Goal: Information Seeking & Learning: Learn about a topic

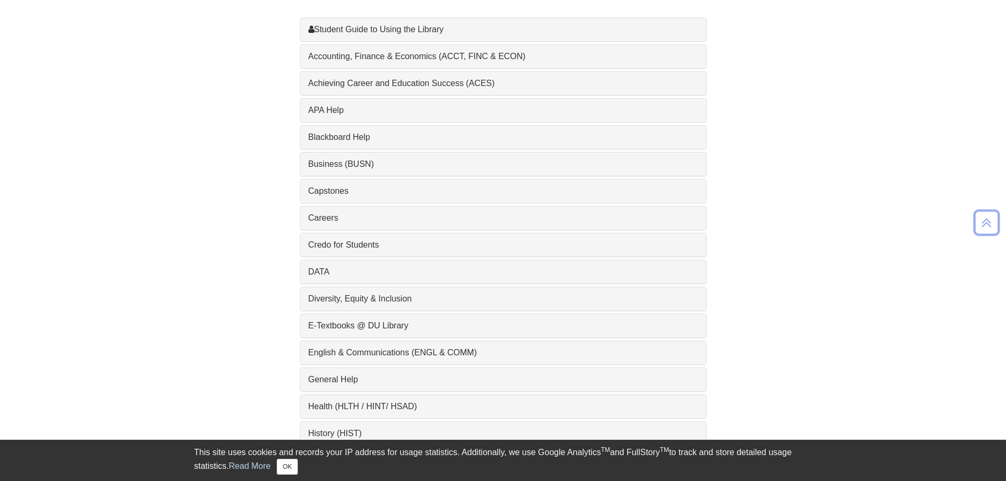
scroll to position [423, 0]
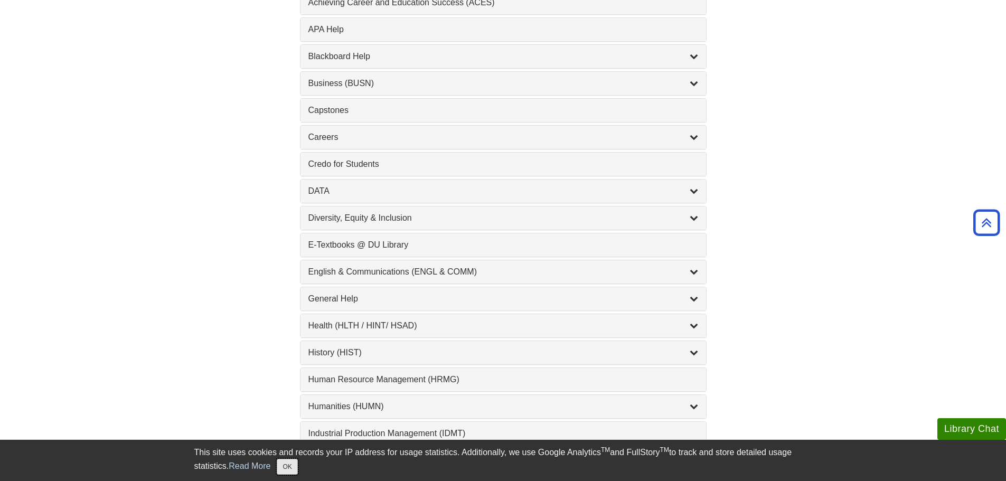
click at [293, 469] on button "OK" at bounding box center [287, 467] width 21 height 16
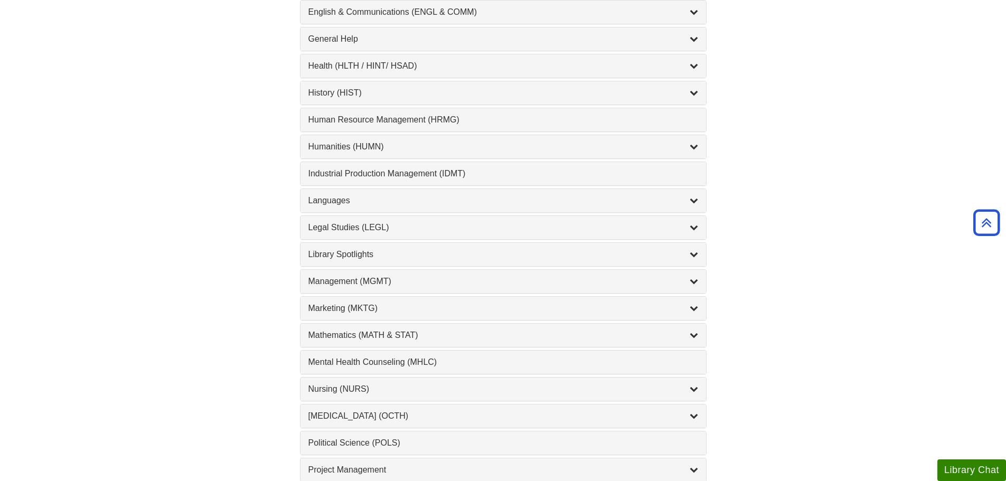
scroll to position [687, 0]
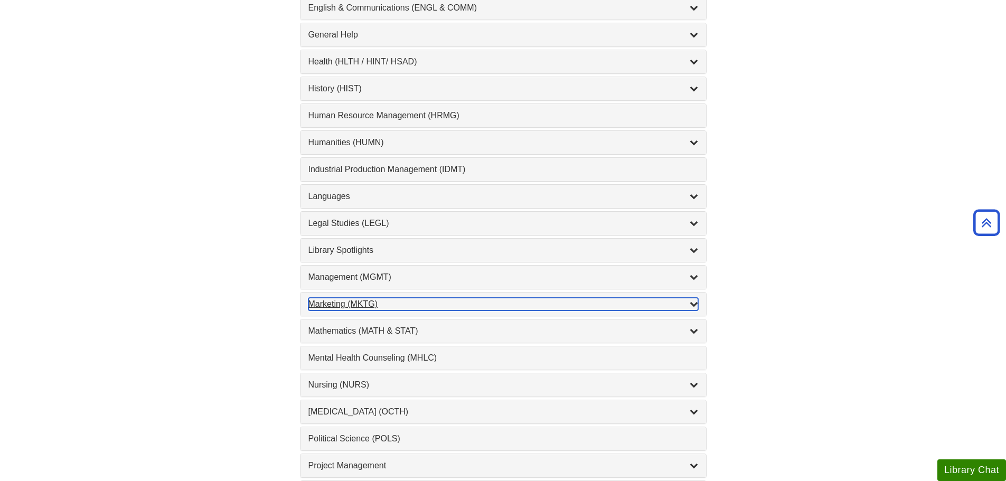
click at [367, 309] on div "Marketing (MKTG) , 4 guides" at bounding box center [504, 304] width 390 height 13
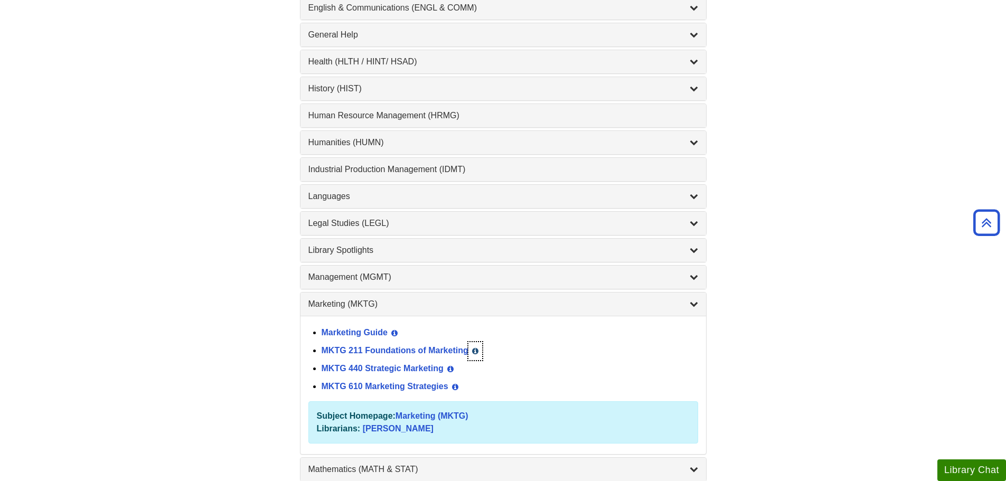
click at [471, 352] on button "View Guide Info" at bounding box center [476, 351] width 14 height 18
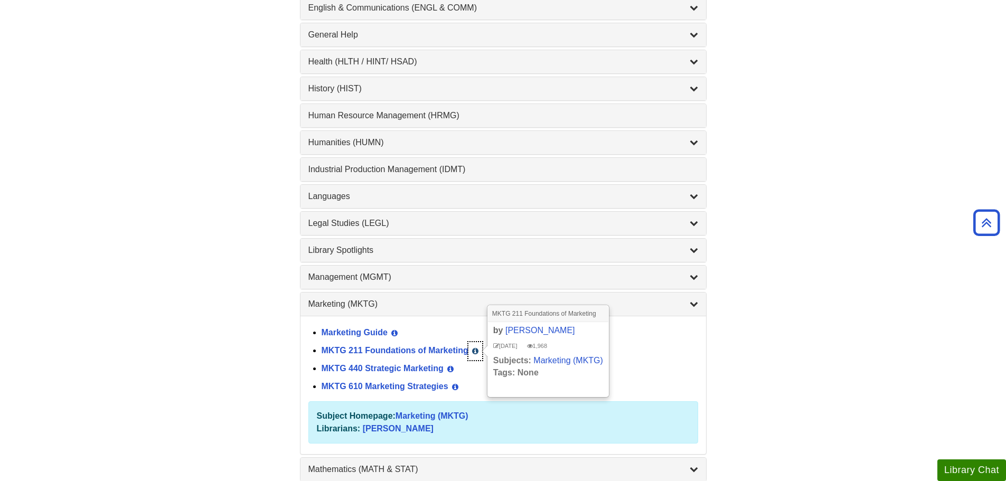
click at [471, 352] on button "View Guide Info" at bounding box center [476, 351] width 14 height 18
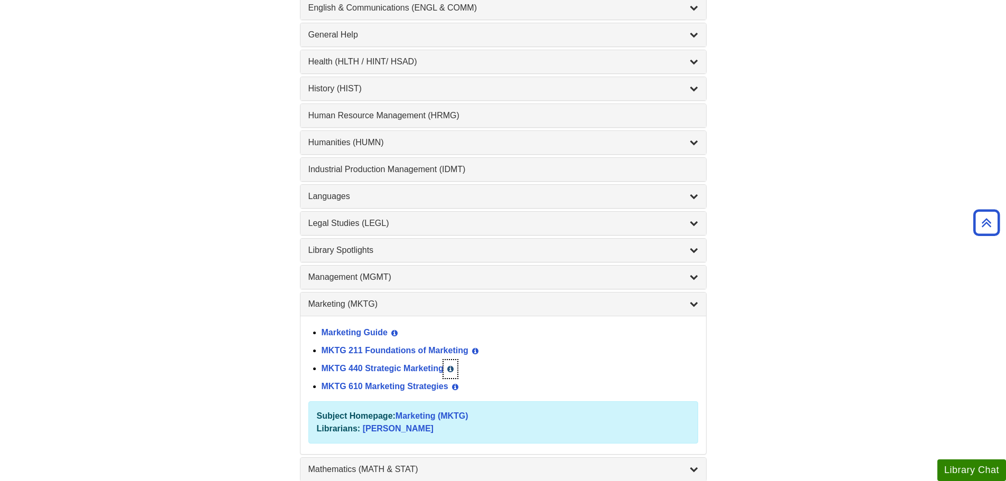
click at [453, 371] on button "View Guide Info" at bounding box center [451, 369] width 14 height 18
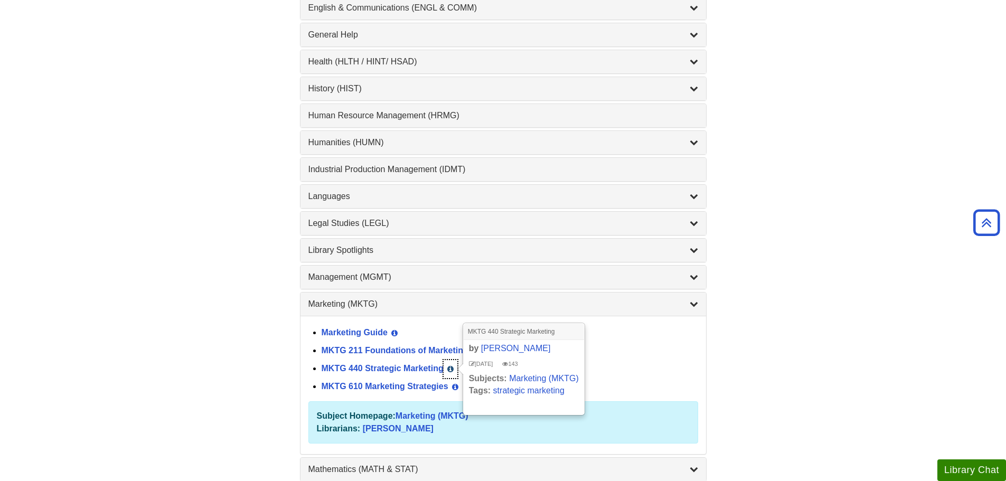
click at [453, 371] on icon "List of Subjects" at bounding box center [450, 369] width 6 height 7
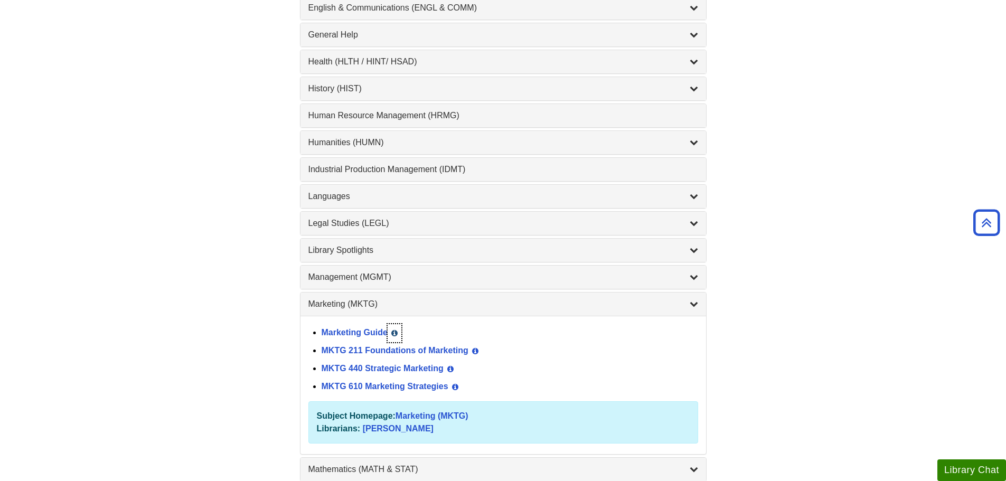
click at [394, 333] on icon "List of Subjects" at bounding box center [394, 333] width 6 height 7
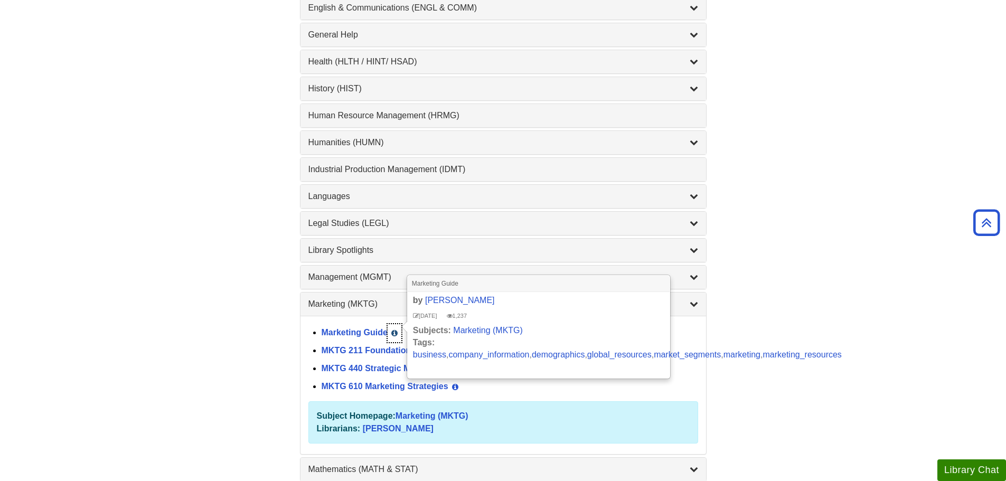
click at [394, 333] on icon "List of Subjects" at bounding box center [394, 333] width 6 height 7
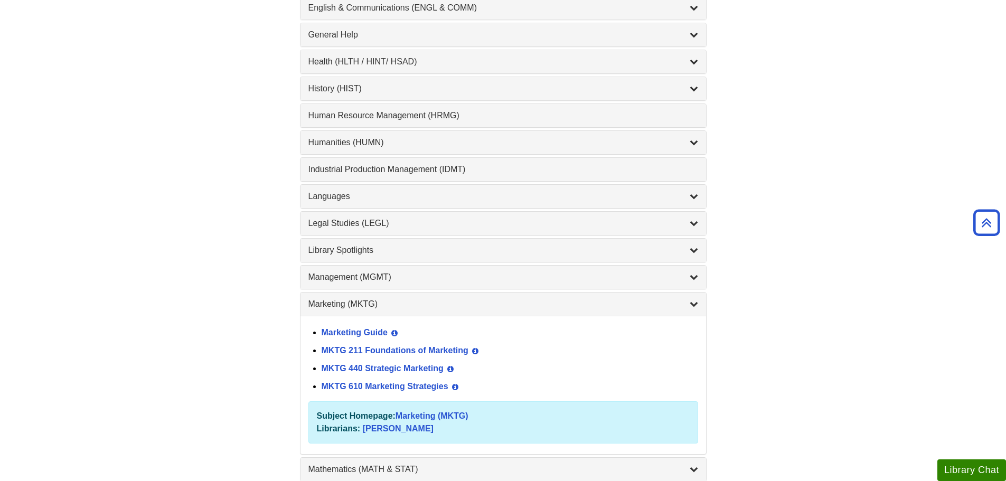
click at [384, 355] on div "MKTG 211 Foundations of Marketing View Guide Info" at bounding box center [510, 351] width 377 height 18
click at [384, 348] on link "MKTG 211 Foundations of Marketing" at bounding box center [395, 350] width 147 height 9
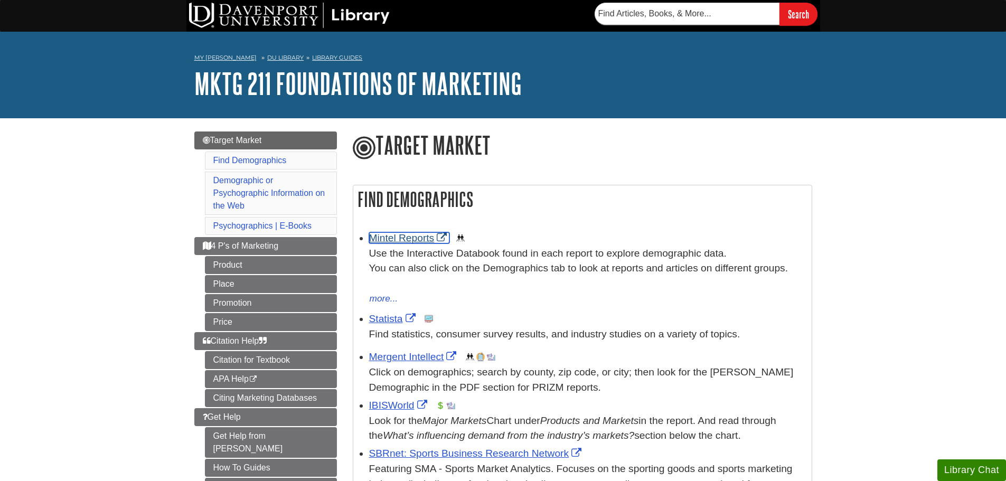
click at [415, 236] on link "Mintel Reports" at bounding box center [409, 237] width 81 height 11
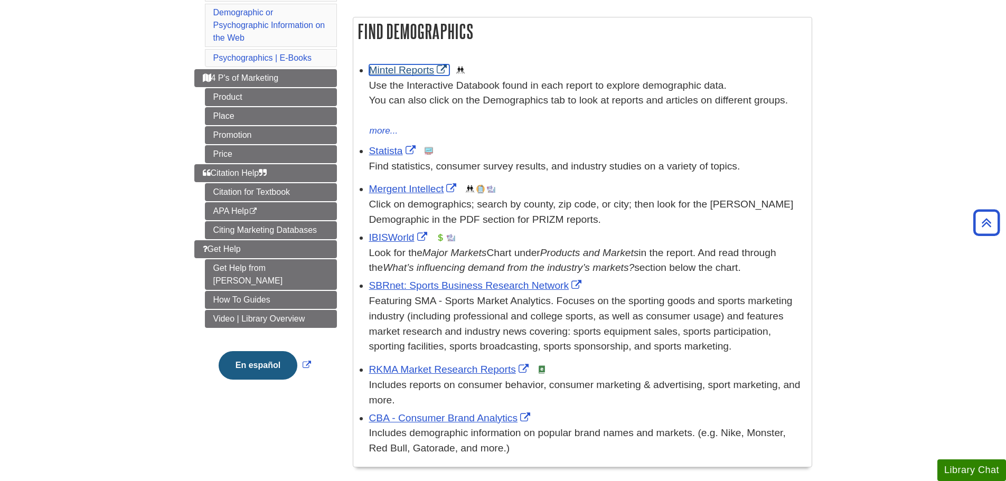
scroll to position [158, 0]
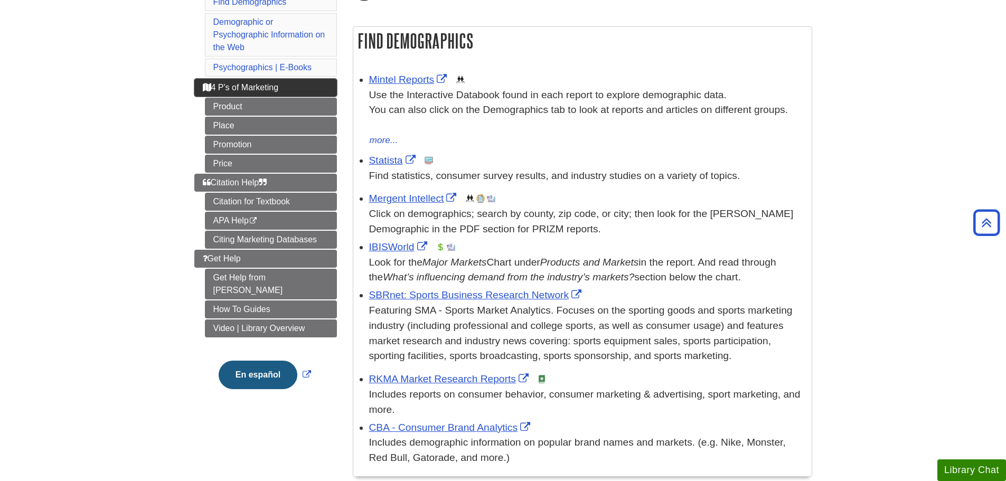
click at [208, 92] on link "4 P's of Marketing" at bounding box center [265, 88] width 143 height 18
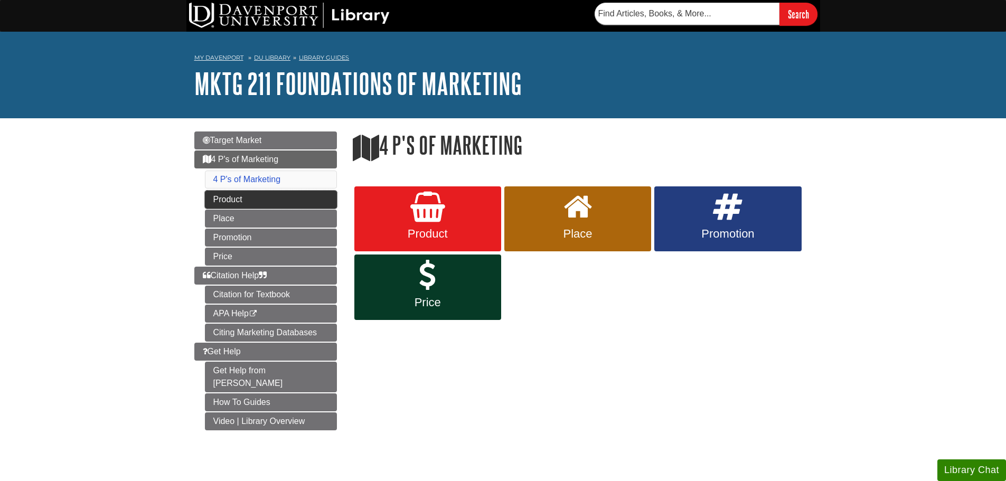
click at [213, 198] on link "Product" at bounding box center [271, 200] width 132 height 18
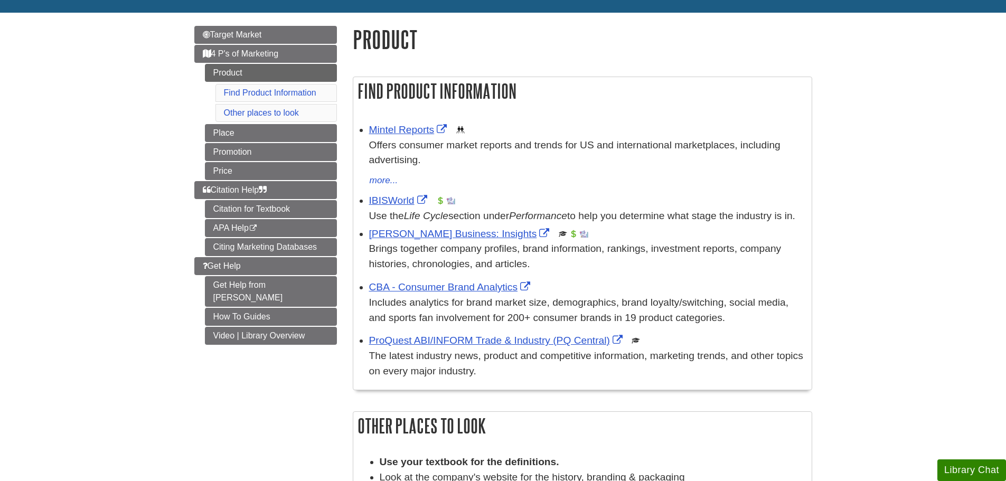
scroll to position [53, 0]
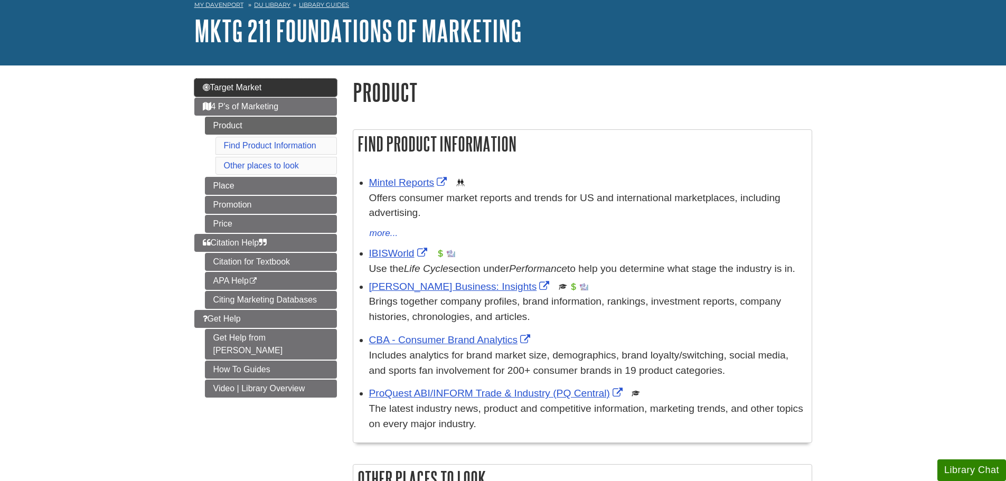
click at [265, 81] on link "Target Market" at bounding box center [265, 88] width 143 height 18
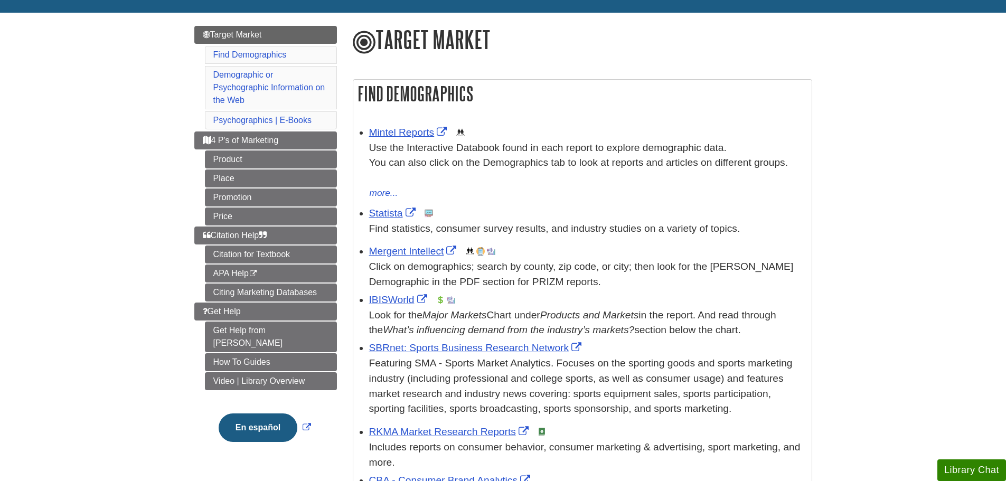
scroll to position [158, 0]
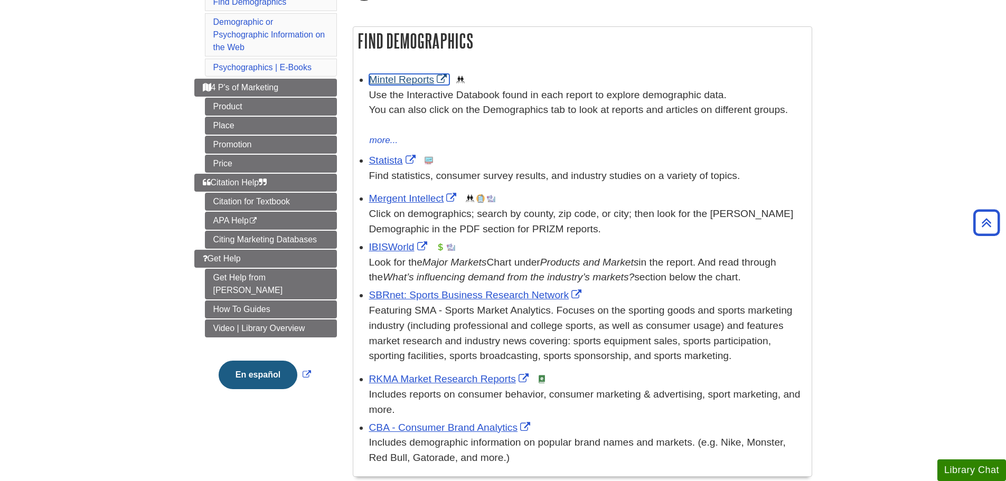
click at [391, 80] on link "Mintel Reports" at bounding box center [409, 79] width 81 height 11
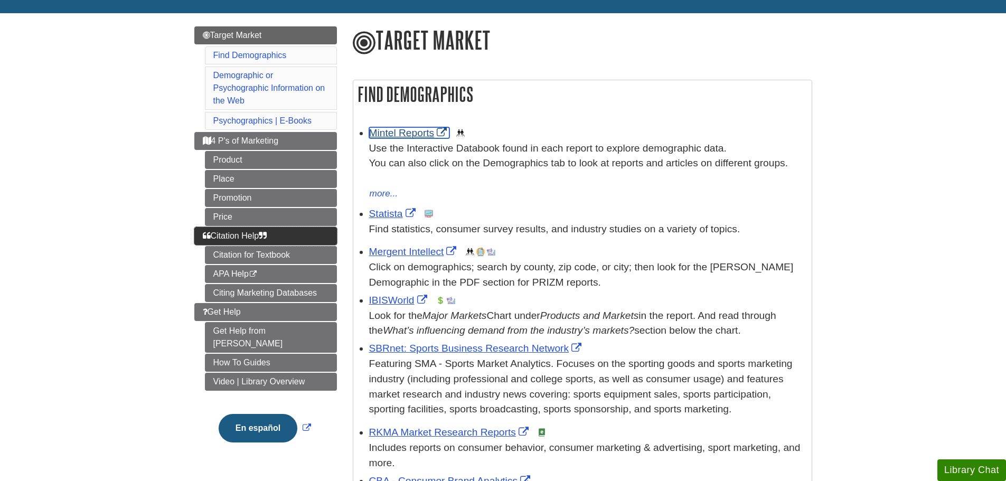
scroll to position [106, 0]
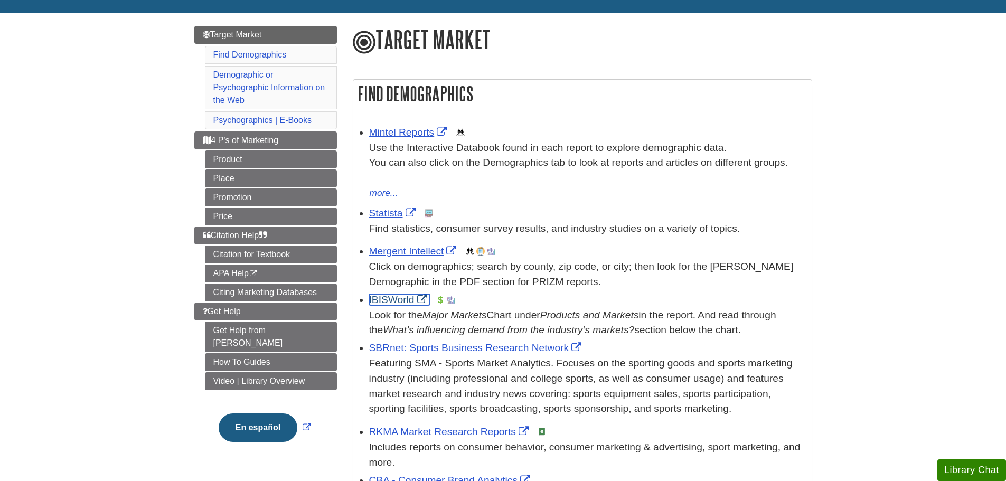
click at [406, 302] on link "IBISWorld" at bounding box center [399, 299] width 61 height 11
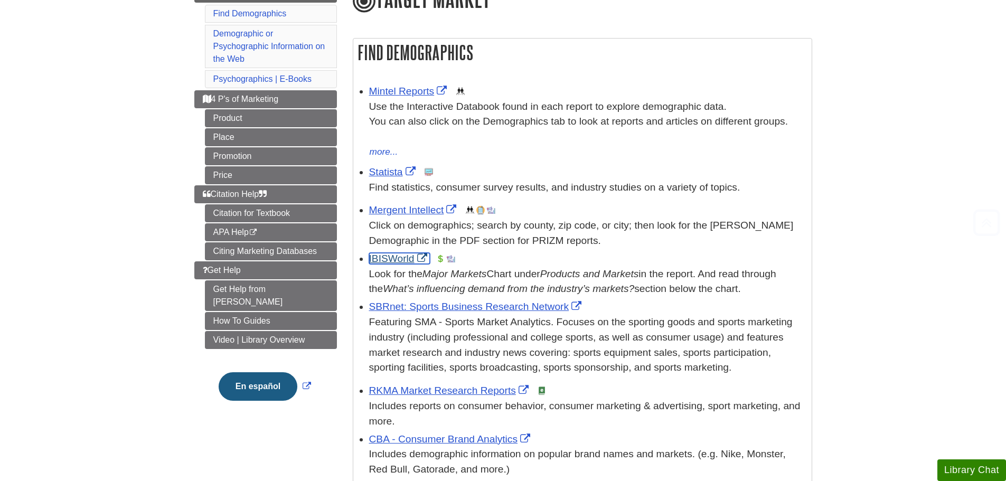
scroll to position [158, 0]
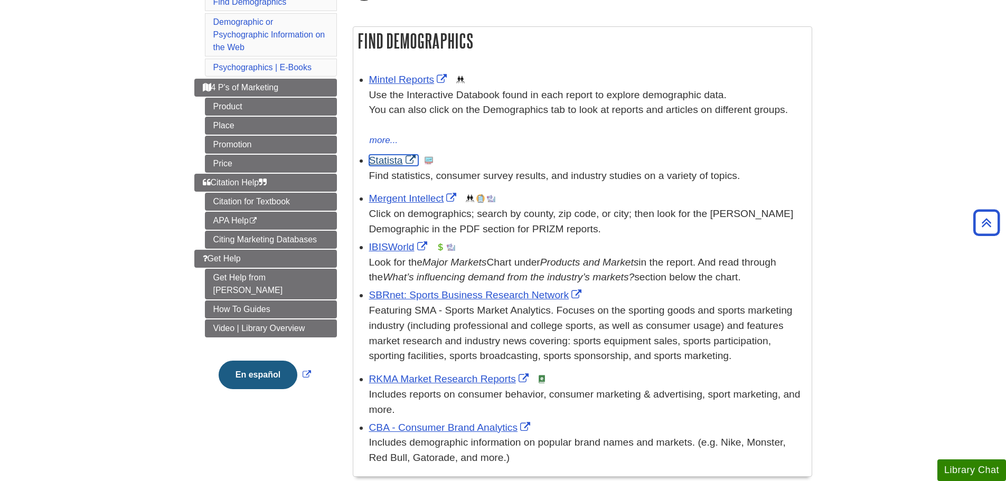
click at [387, 161] on link "Statista" at bounding box center [393, 160] width 49 height 11
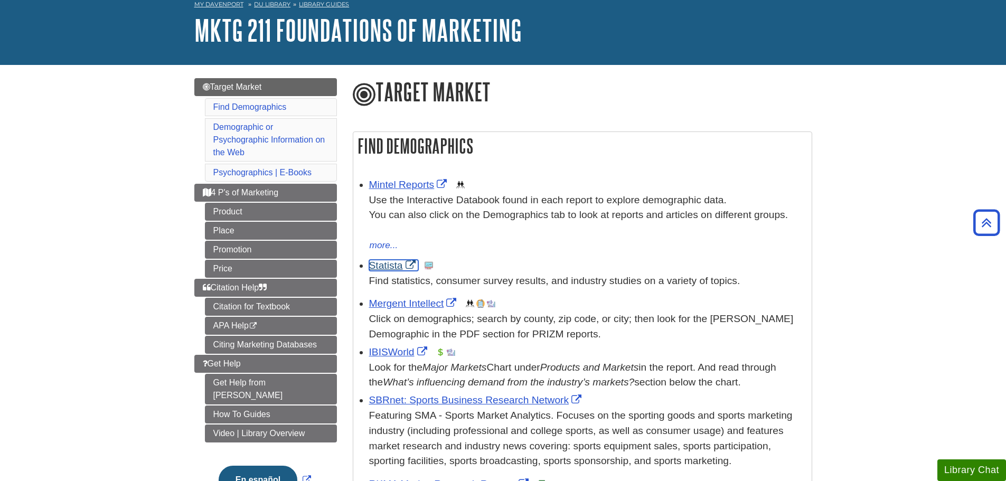
scroll to position [53, 0]
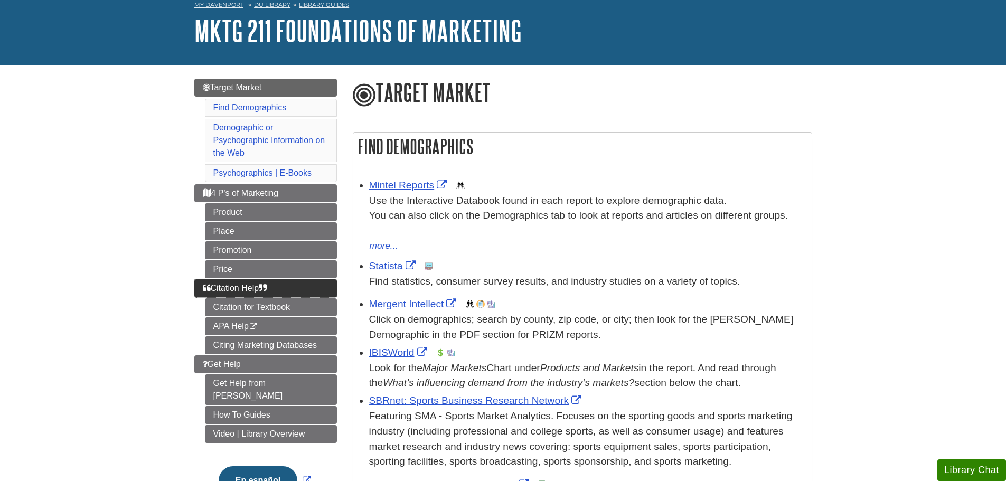
click at [213, 289] on span "Citation Help" at bounding box center [235, 288] width 64 height 9
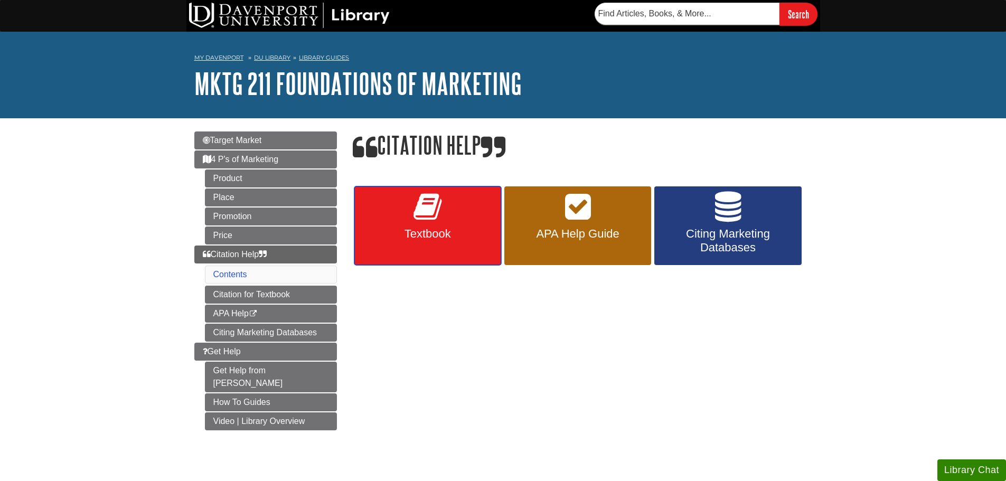
click at [450, 238] on span "Textbook" at bounding box center [427, 234] width 131 height 14
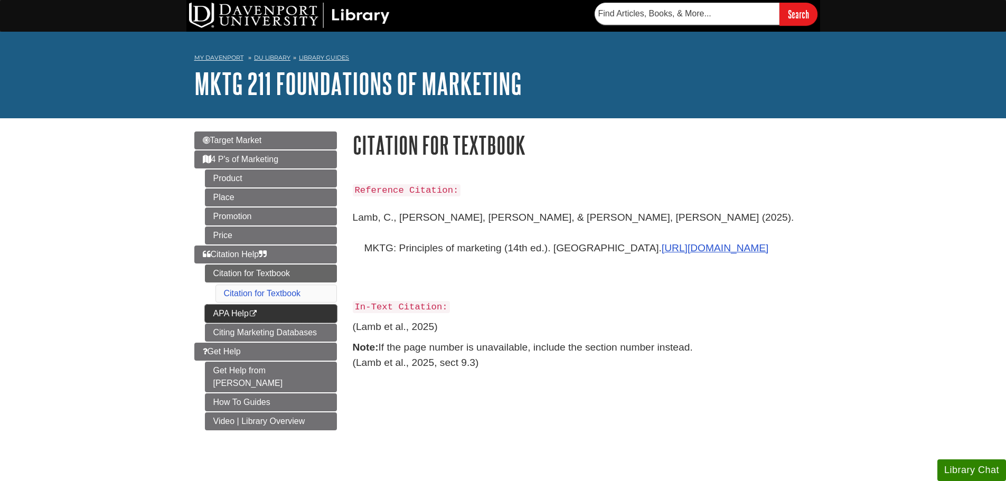
click at [222, 317] on link "APA Help This link opens in a new window" at bounding box center [271, 314] width 132 height 18
click at [245, 337] on link "Citing Marketing Databases" at bounding box center [271, 333] width 132 height 18
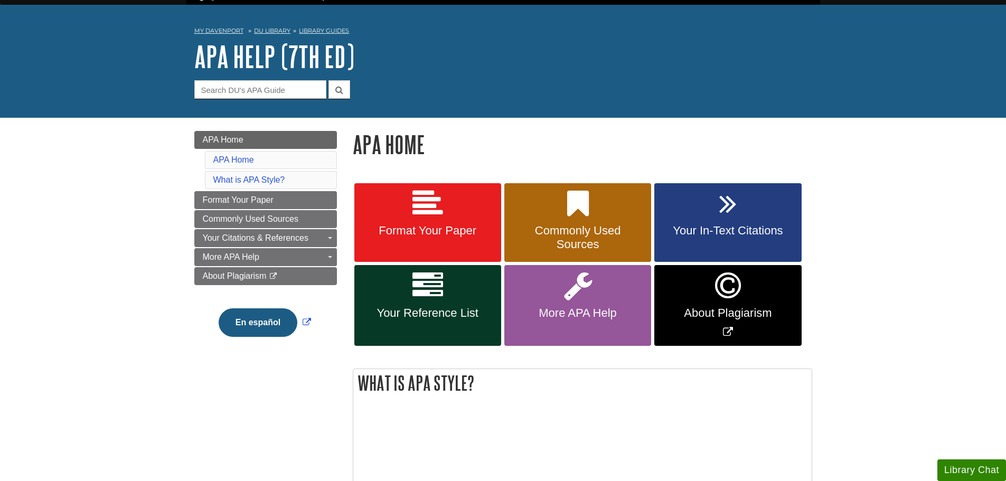
scroll to position [53, 0]
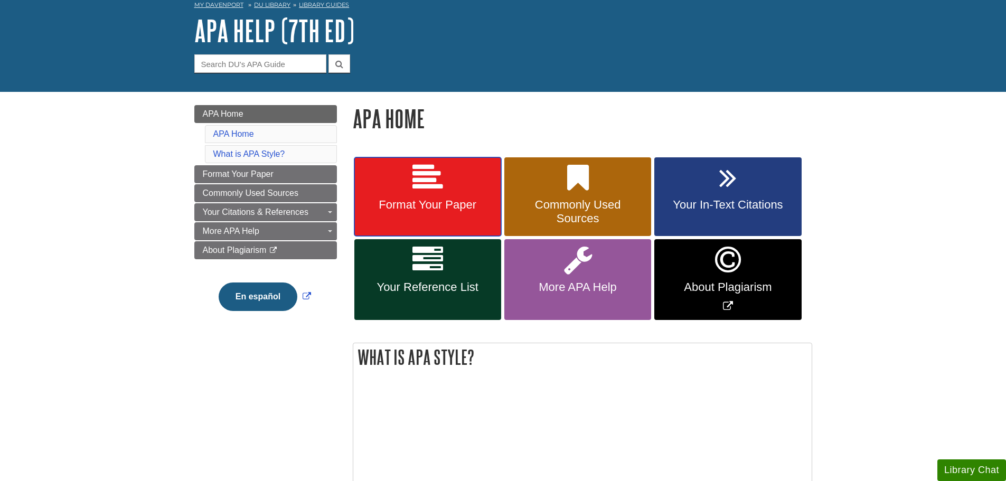
click at [449, 194] on link "Format Your Paper" at bounding box center [427, 196] width 147 height 79
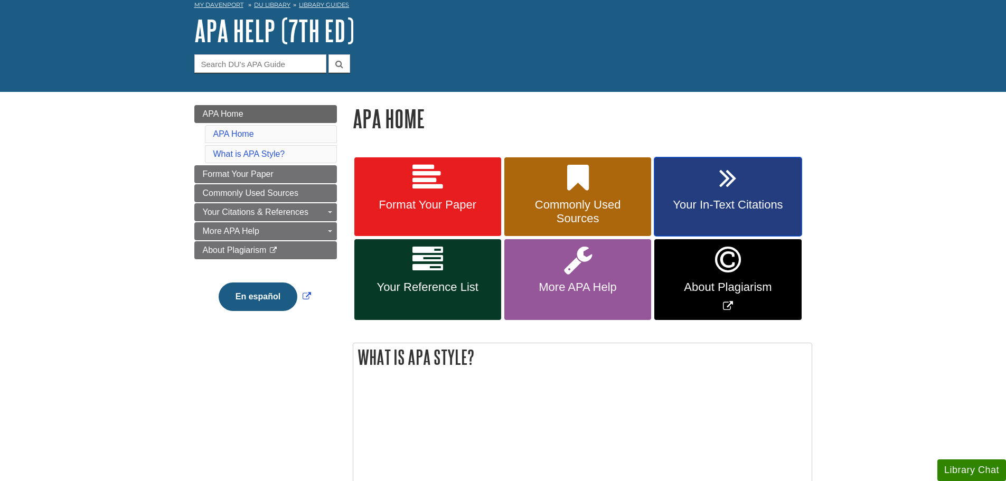
click at [749, 184] on link "Your In-Text Citations" at bounding box center [728, 196] width 147 height 79
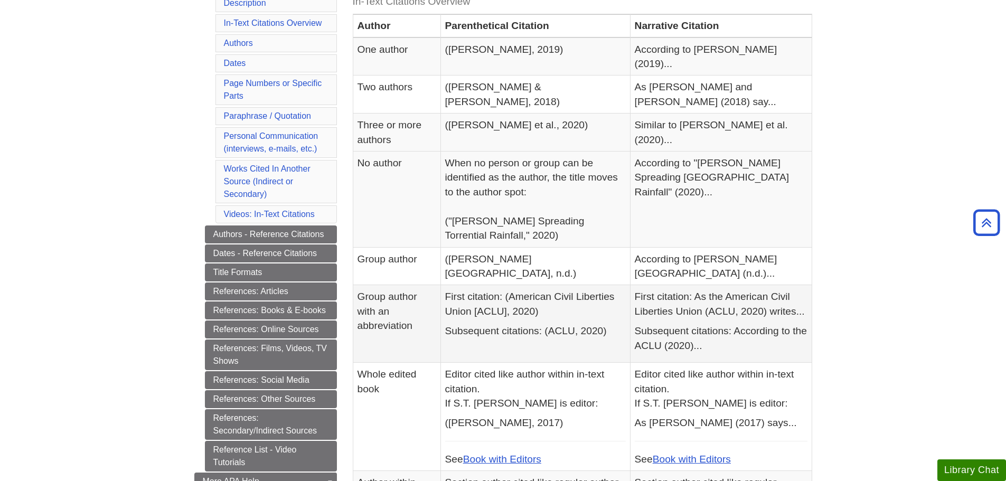
scroll to position [158, 0]
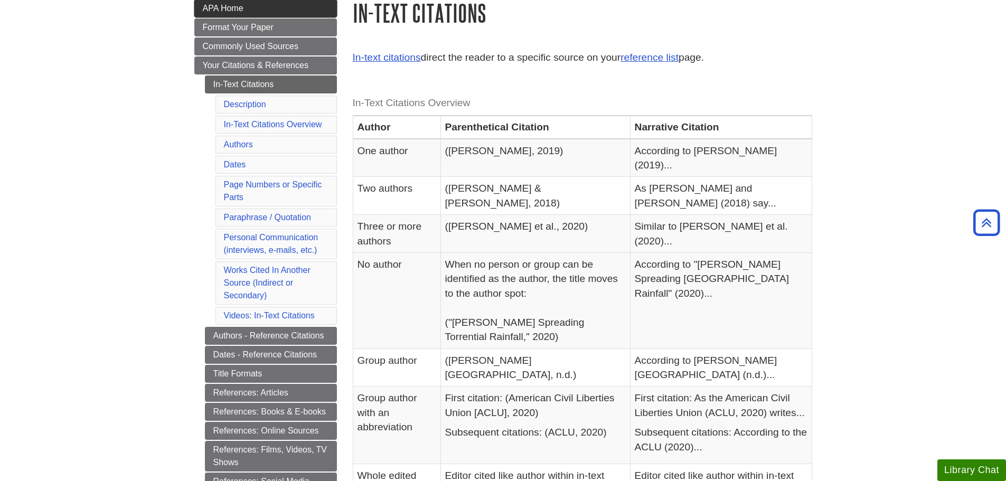
click at [205, 7] on span "APA Home" at bounding box center [223, 8] width 41 height 9
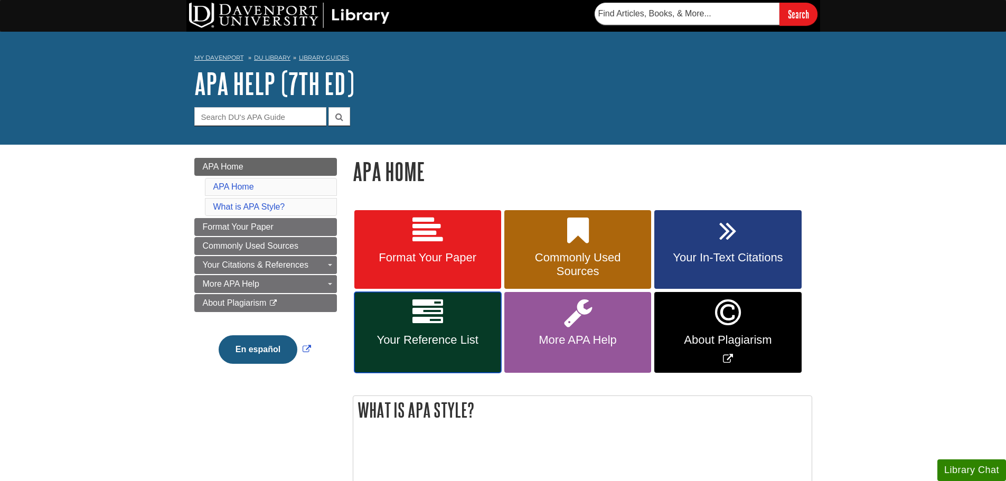
click at [409, 331] on link "Your Reference List" at bounding box center [427, 332] width 147 height 81
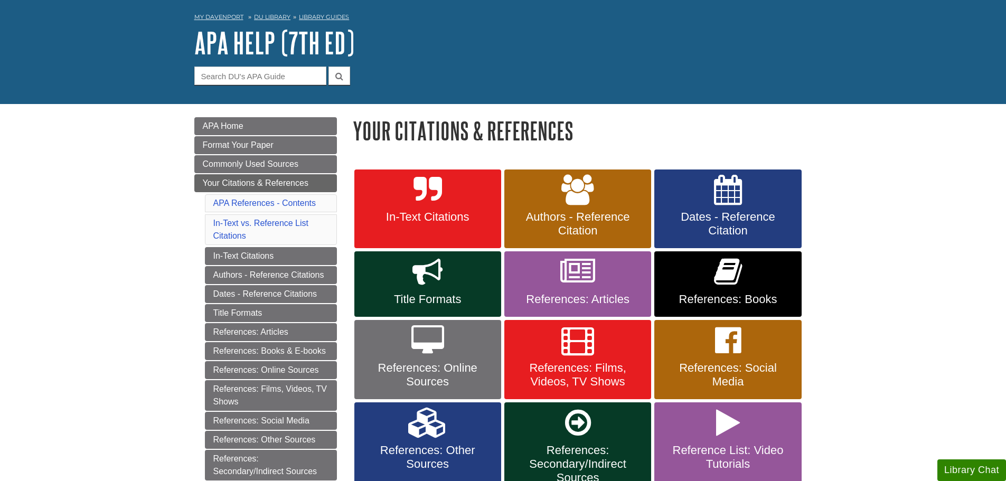
scroll to position [106, 0]
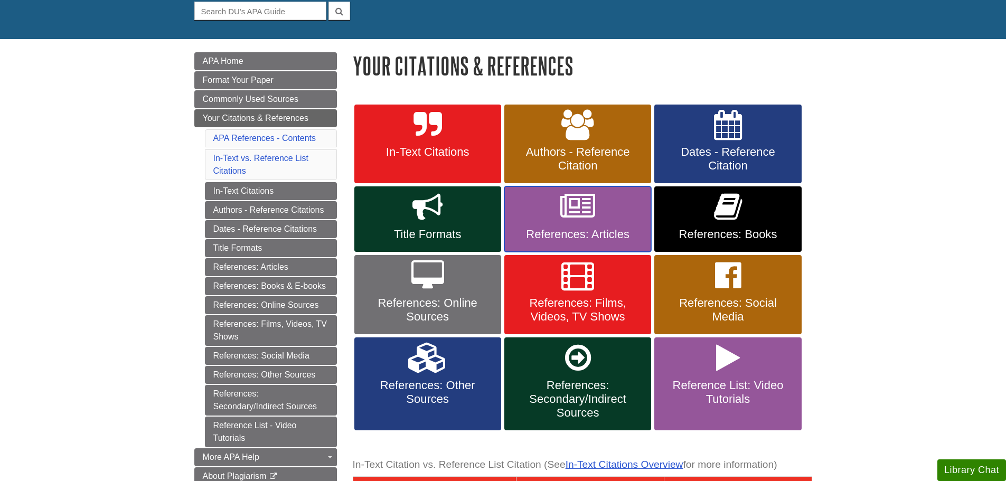
click at [591, 222] on link "References: Articles" at bounding box center [577, 219] width 147 height 66
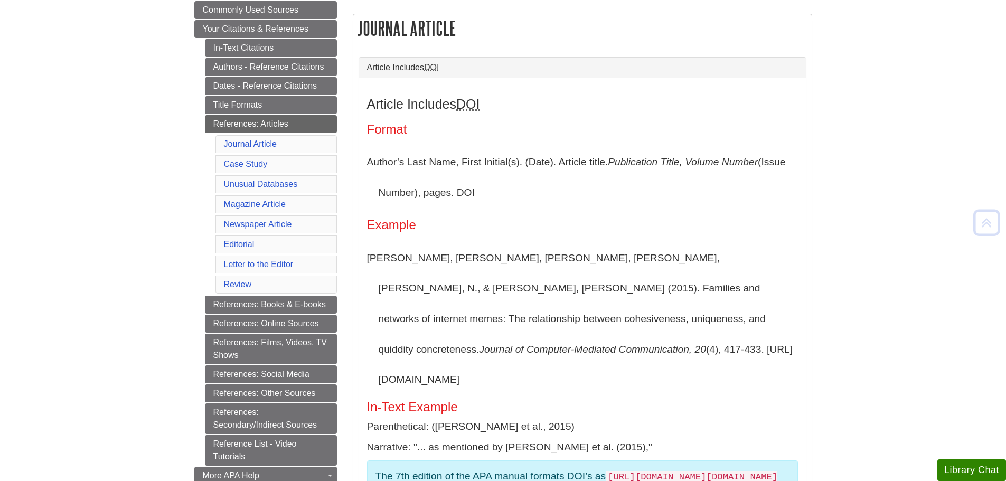
scroll to position [211, 0]
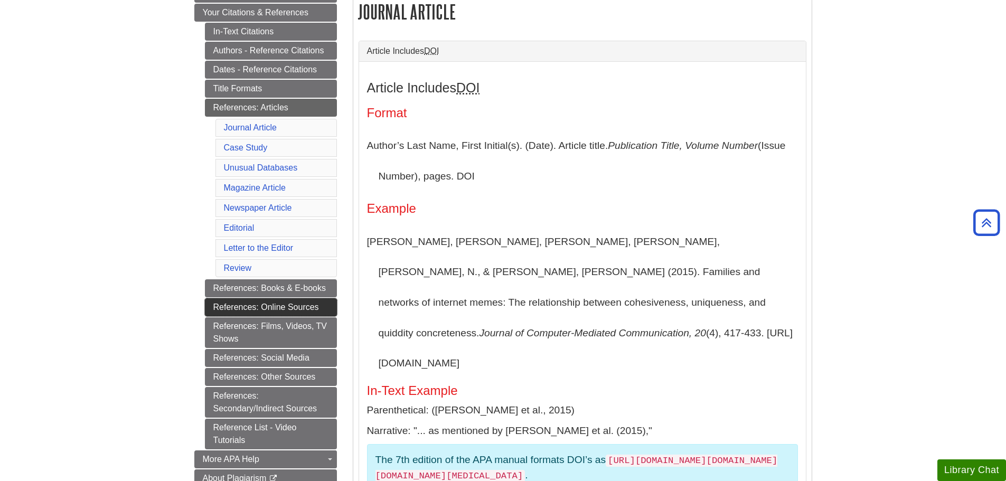
click at [283, 306] on link "References: Online Sources" at bounding box center [271, 307] width 132 height 18
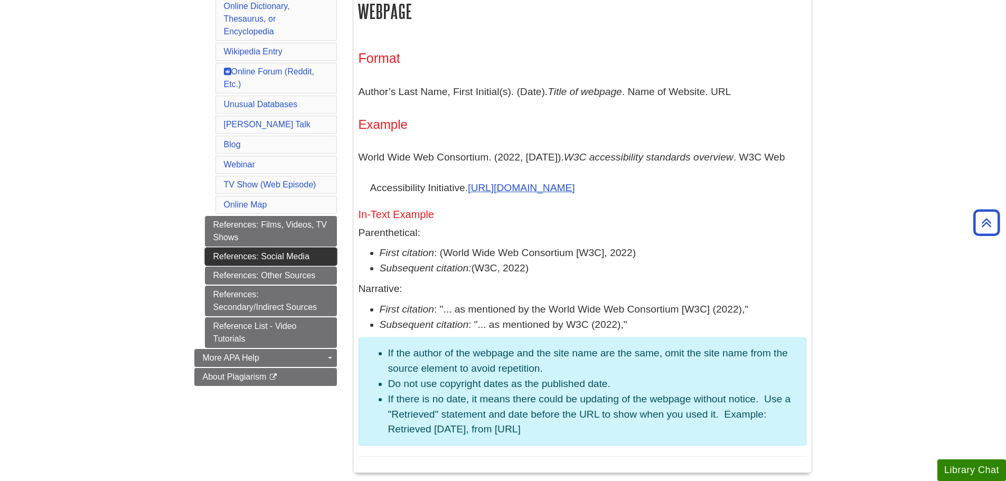
scroll to position [581, 0]
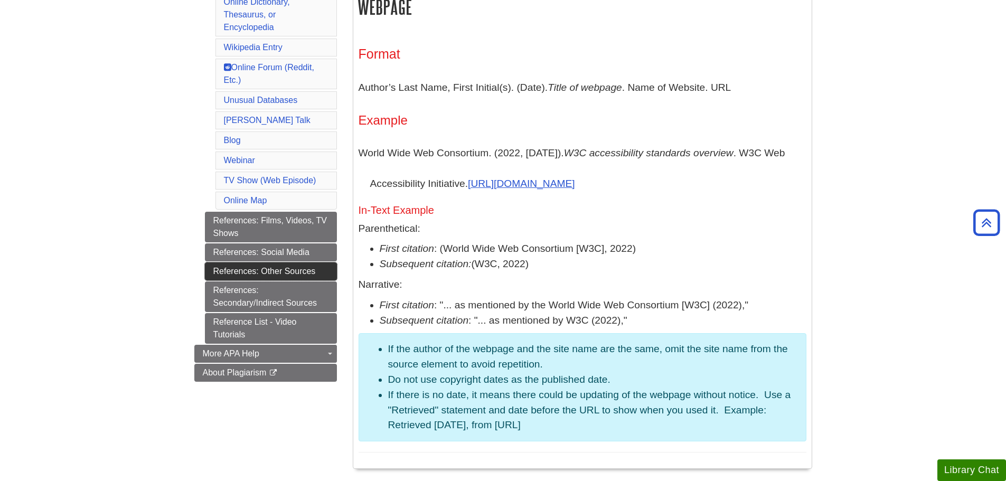
click at [239, 265] on link "References: Other Sources" at bounding box center [271, 272] width 132 height 18
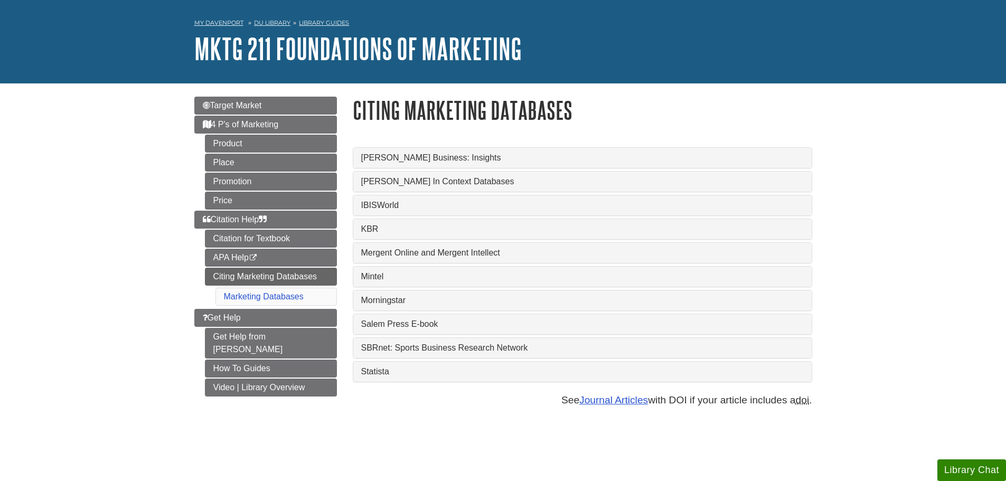
scroll to position [53, 0]
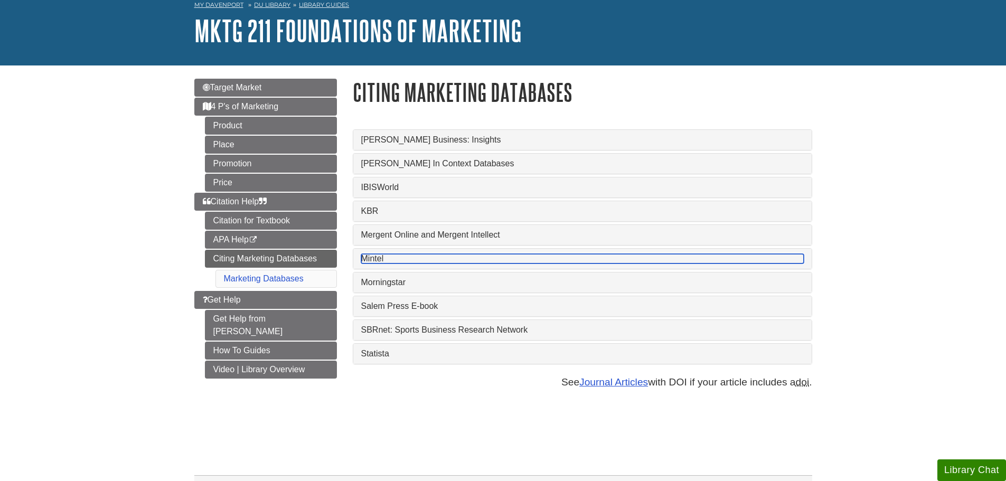
click at [377, 257] on link "Mintel" at bounding box center [582, 259] width 443 height 10
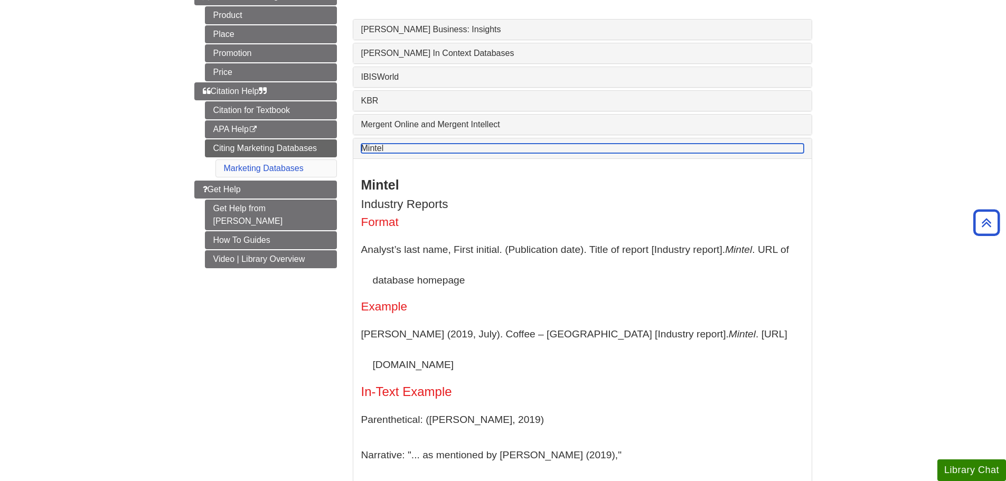
scroll to position [106, 0]
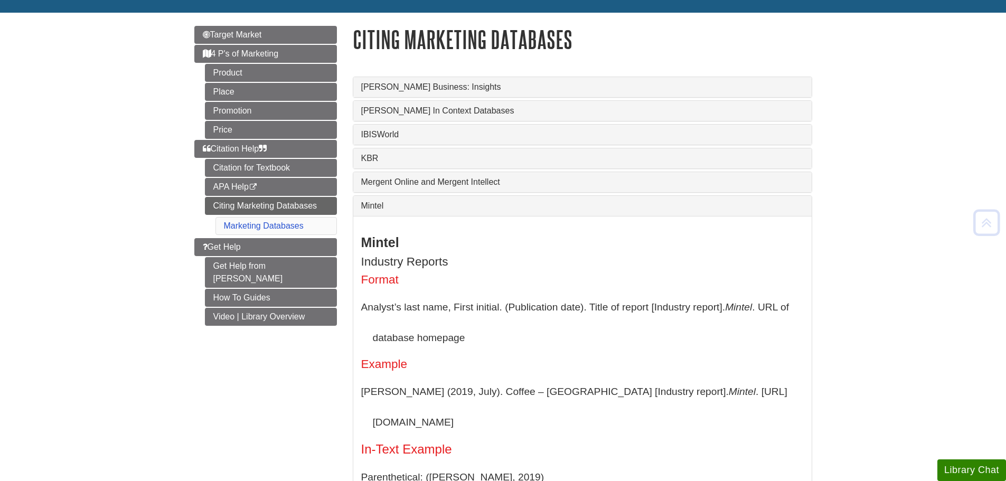
click at [426, 211] on div "Mintel" at bounding box center [582, 206] width 459 height 20
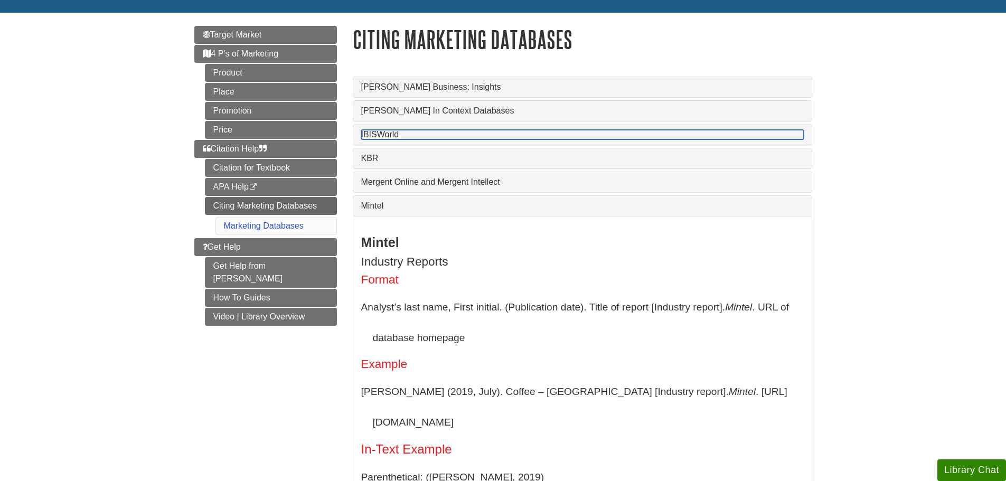
click at [520, 130] on link "IBISWorld" at bounding box center [582, 135] width 443 height 10
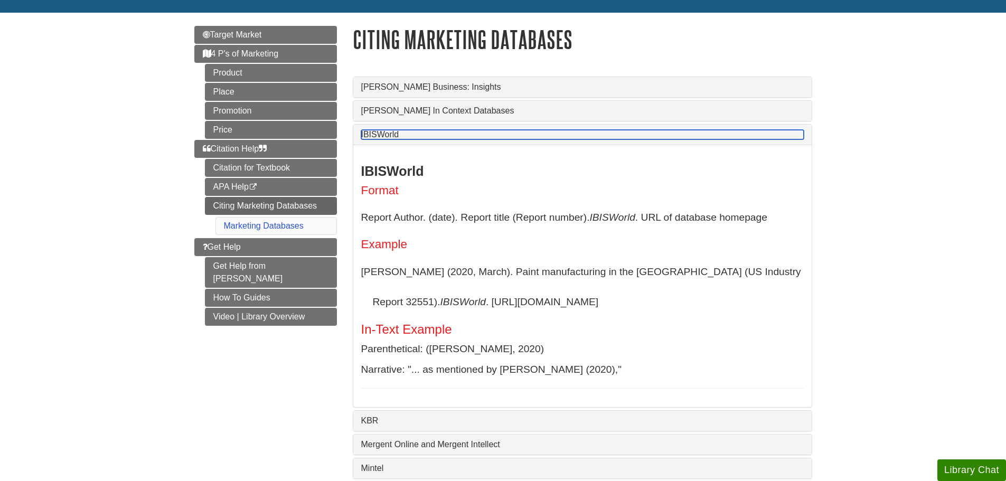
click at [520, 130] on link "IBISWorld" at bounding box center [582, 135] width 443 height 10
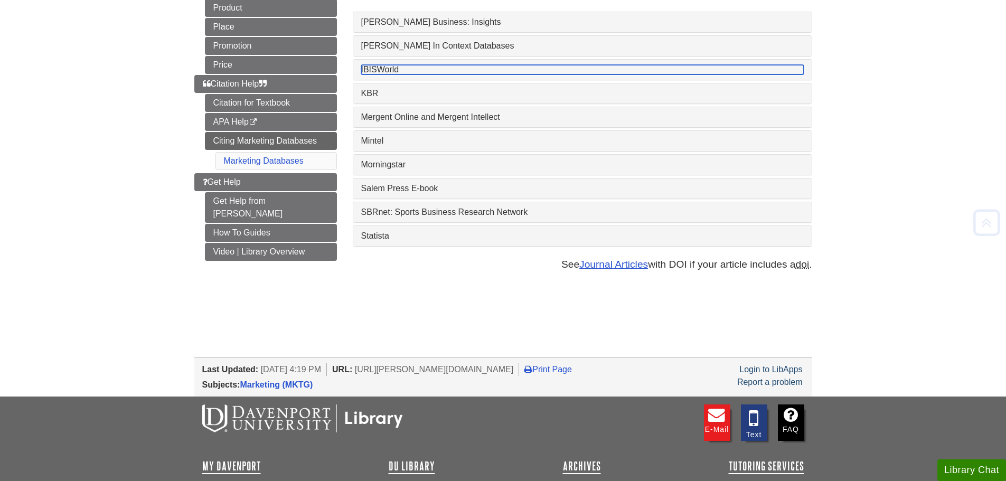
scroll to position [211, 0]
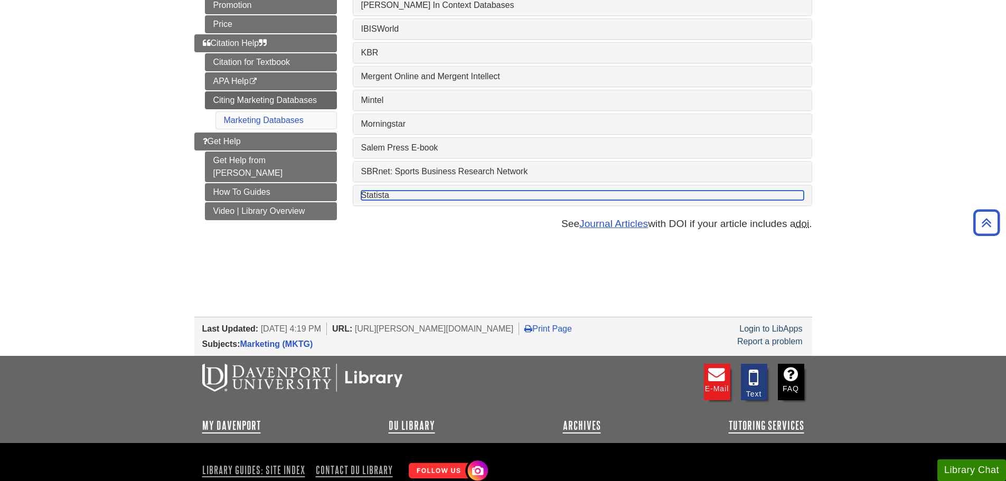
click at [489, 192] on link "Statista" at bounding box center [582, 196] width 443 height 10
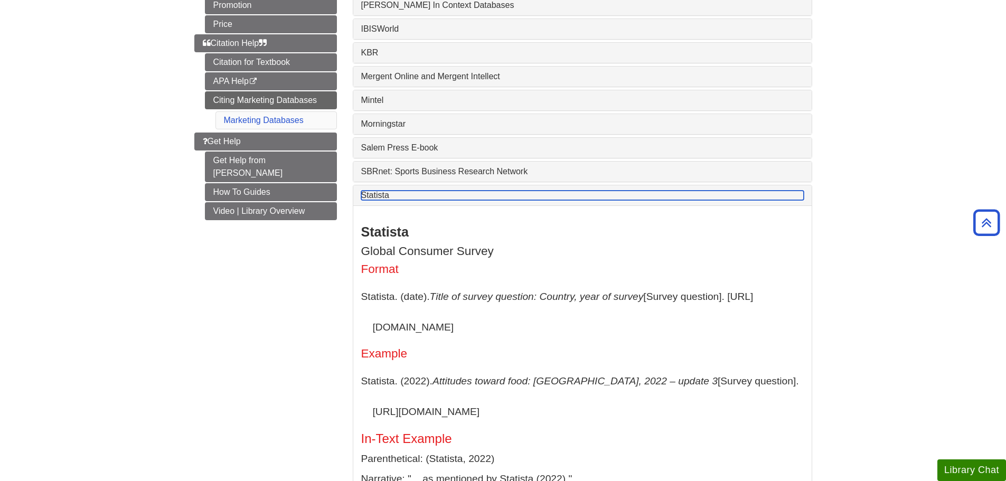
click at [489, 192] on link "Statista" at bounding box center [582, 196] width 443 height 10
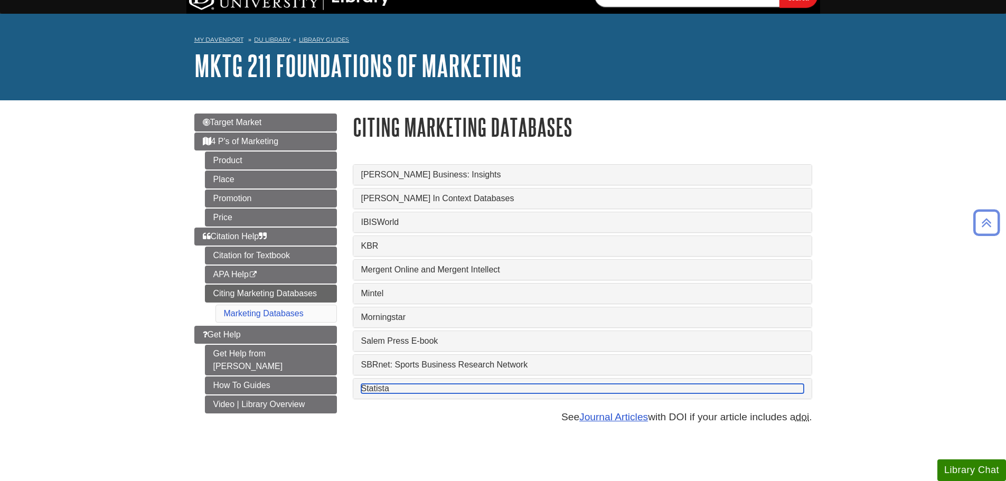
scroll to position [0, 0]
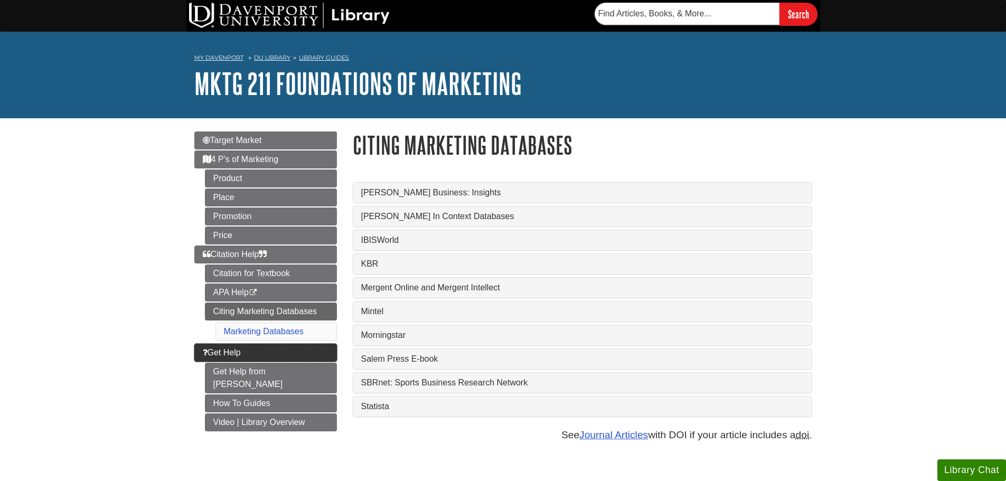
click at [198, 355] on link "Get Help" at bounding box center [265, 353] width 143 height 18
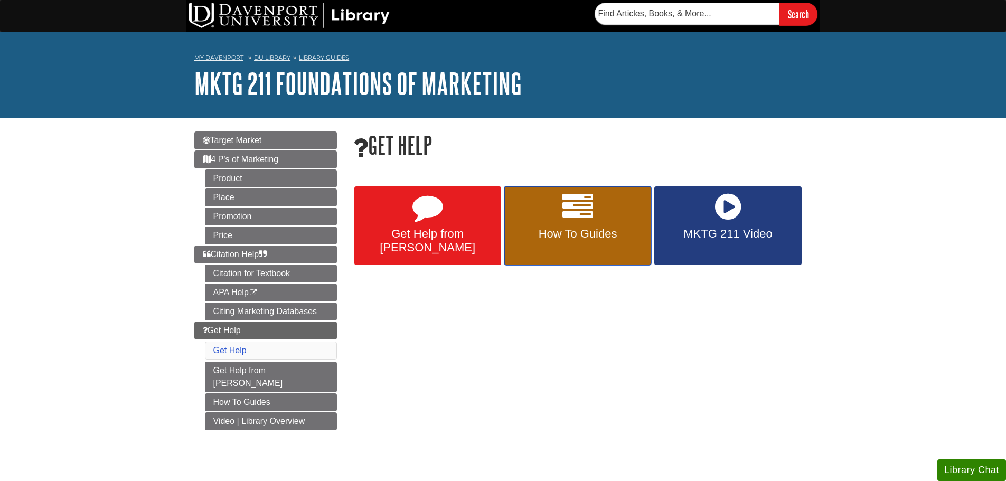
click at [619, 231] on span "How To Guides" at bounding box center [577, 234] width 131 height 14
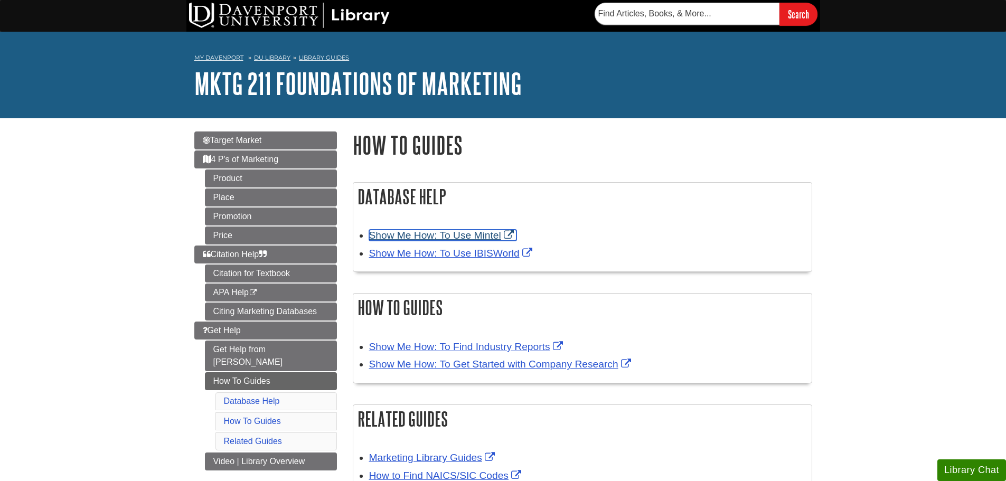
click at [439, 236] on link "Show Me How: To Use Mintel" at bounding box center [442, 235] width 147 height 11
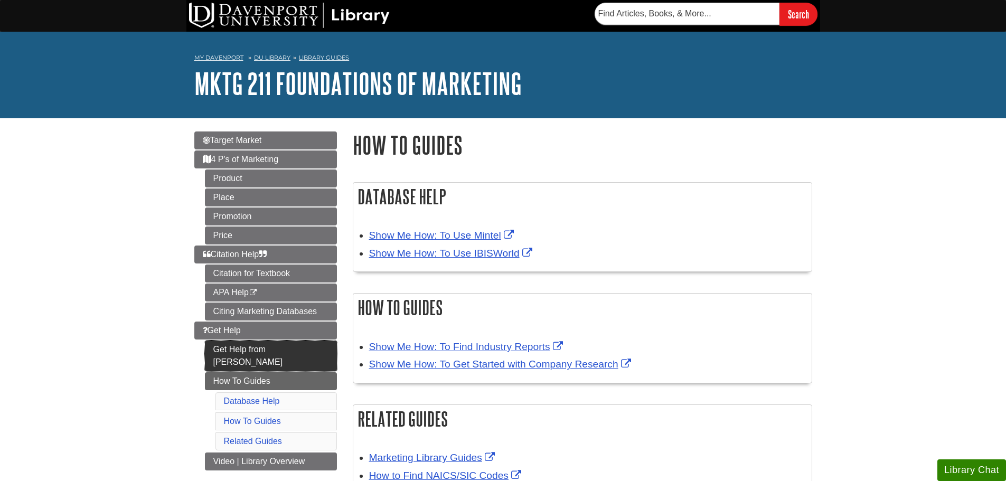
click at [233, 352] on link "Get Help from [PERSON_NAME]" at bounding box center [271, 356] width 132 height 31
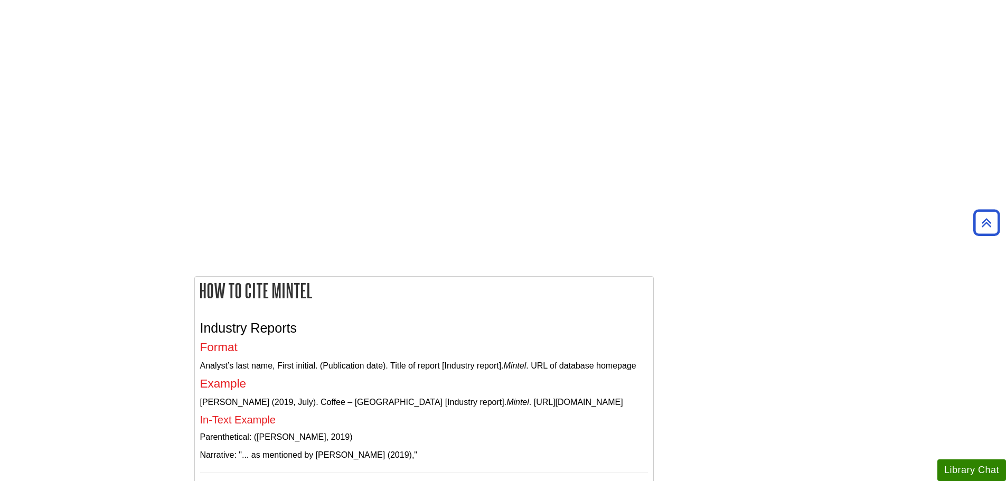
scroll to position [2747, 0]
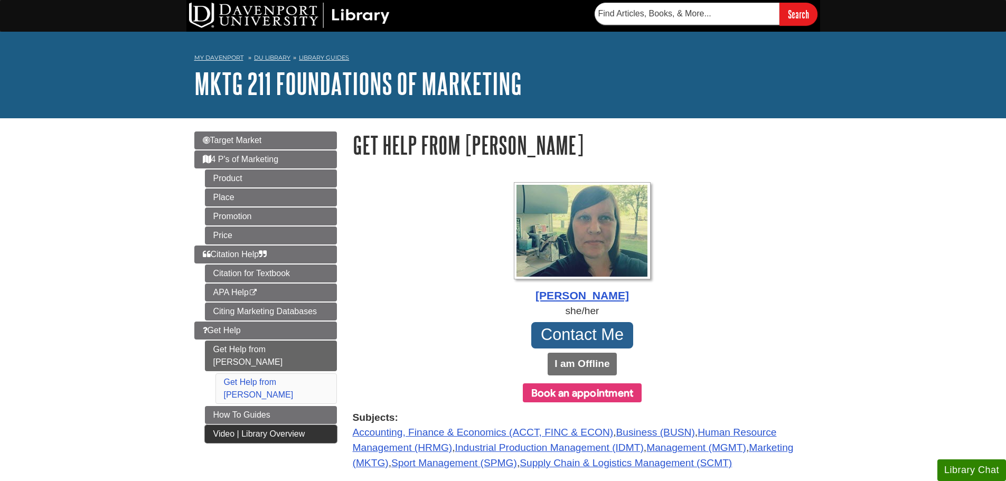
click at [210, 425] on link "Video | Library Overview" at bounding box center [271, 434] width 132 height 18
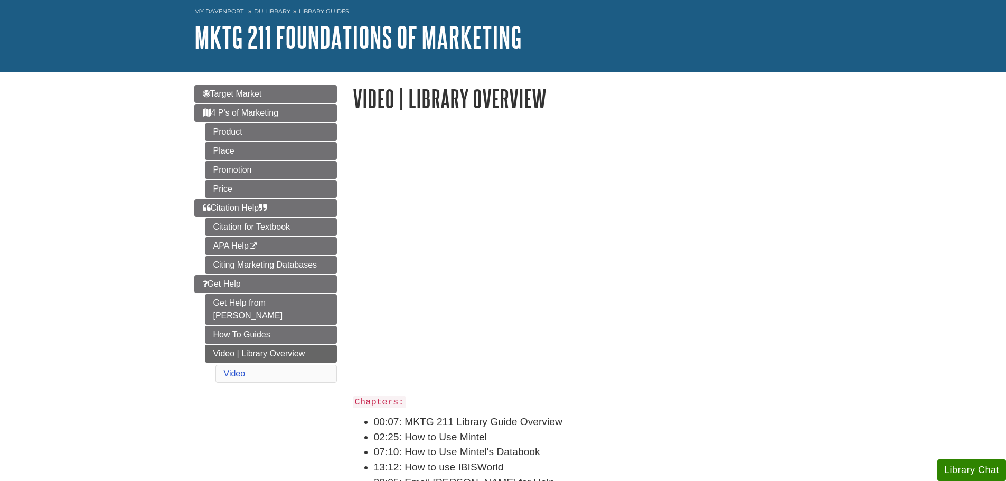
scroll to position [106, 0]
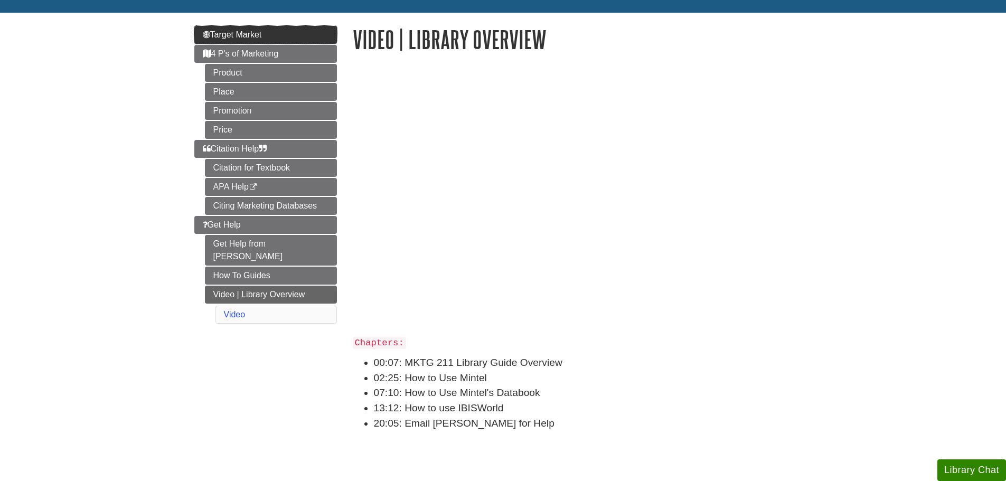
click at [211, 40] on link "Target Market" at bounding box center [265, 35] width 143 height 18
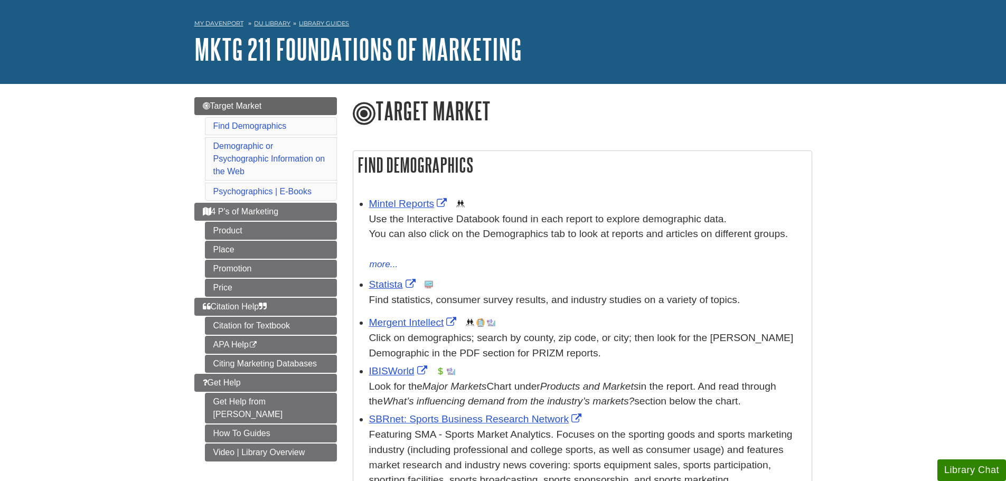
scroll to position [53, 0]
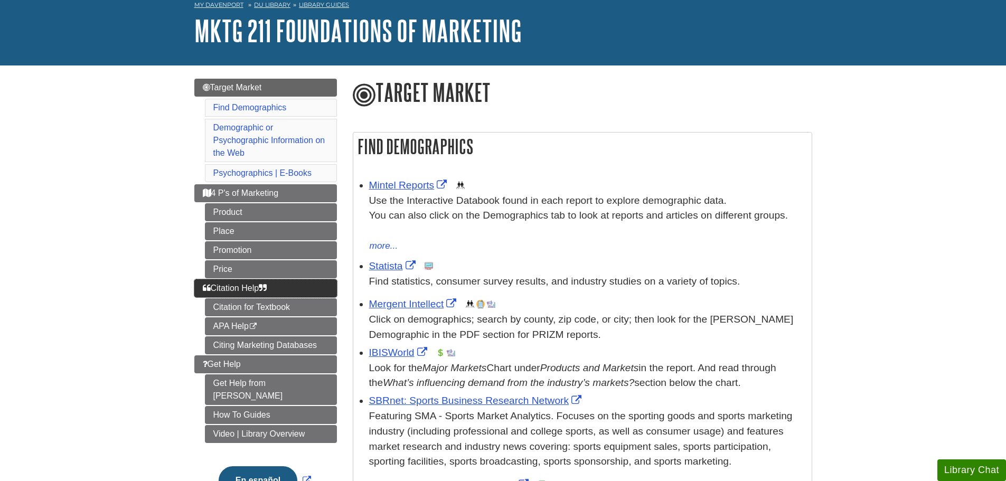
click at [249, 293] on link "Citation Help" at bounding box center [265, 288] width 143 height 18
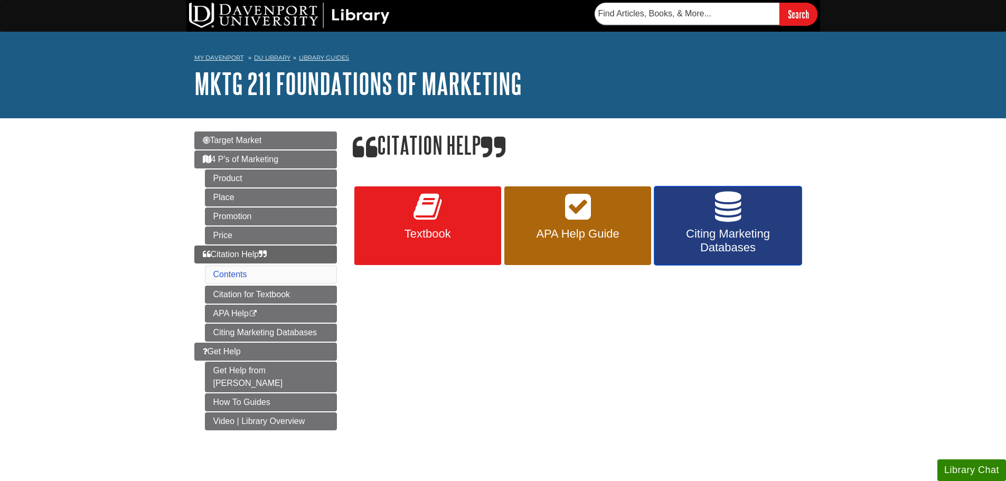
click at [679, 232] on span "Citing Marketing Databases" at bounding box center [727, 240] width 131 height 27
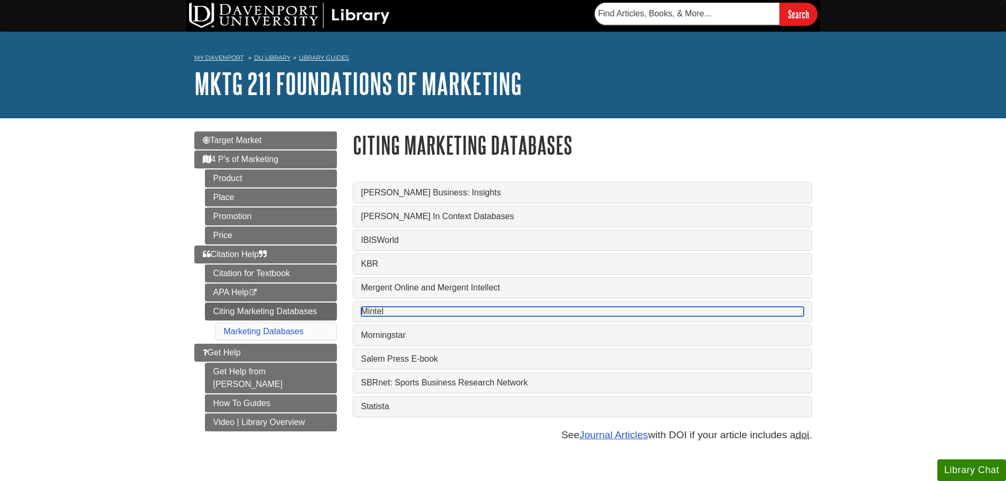
click at [394, 308] on link "Mintel" at bounding box center [582, 312] width 443 height 10
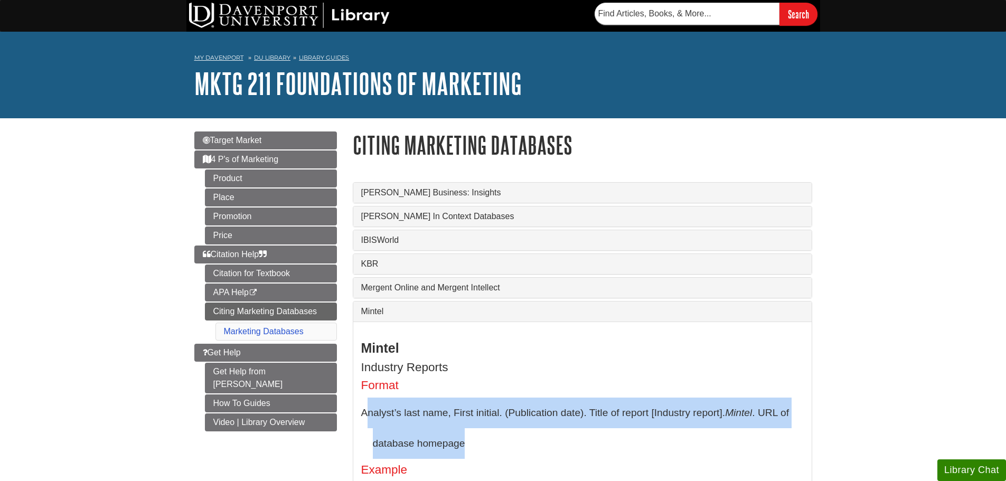
drag, startPoint x: 365, startPoint y: 415, endPoint x: 525, endPoint y: 450, distance: 164.3
click at [525, 450] on p "Analyst’s last name, First initial. (Publication date). Title of report [Indust…" at bounding box center [582, 428] width 443 height 61
copy p "nalyst’s last name, First initial. (Publication date). Title of report [Industr…"
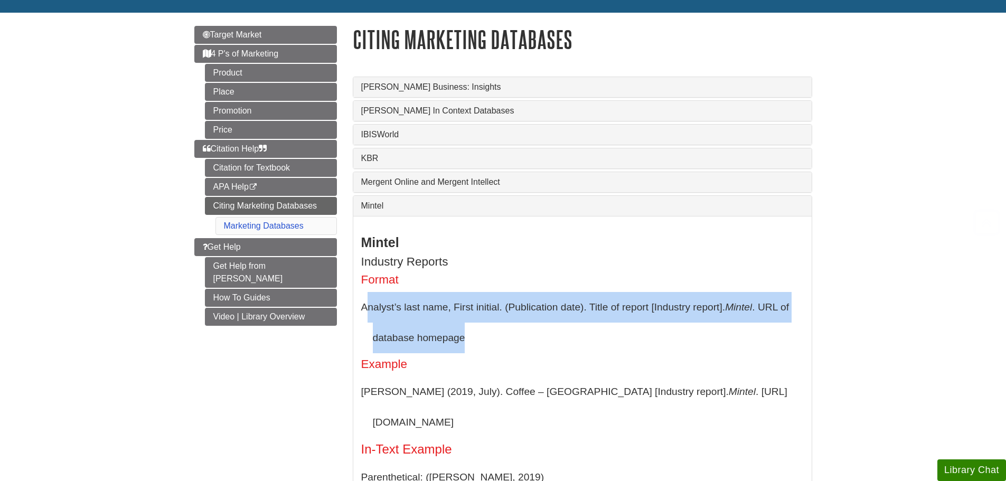
scroll to position [211, 0]
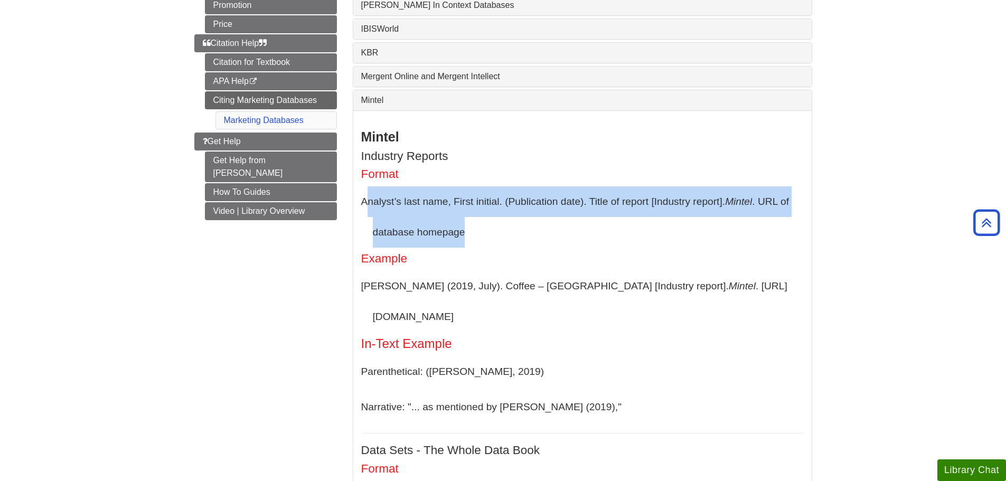
drag, startPoint x: 737, startPoint y: 287, endPoint x: 361, endPoint y: 285, distance: 376.7
click at [361, 285] on p "Failla, J. (2019, July). Coffee – US [Industry report]. Mintel . https://www.mi…" at bounding box center [582, 301] width 443 height 61
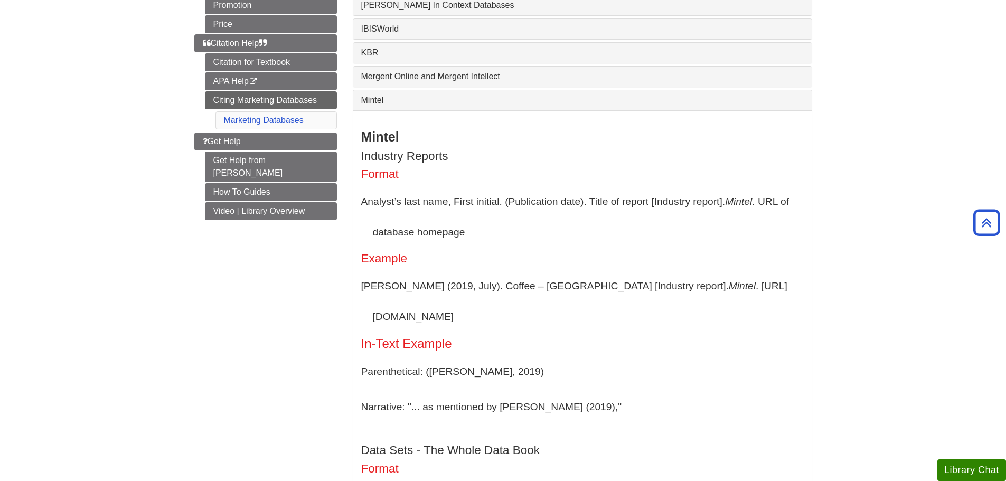
drag, startPoint x: 396, startPoint y: 285, endPoint x: 296, endPoint y: 321, distance: 105.9
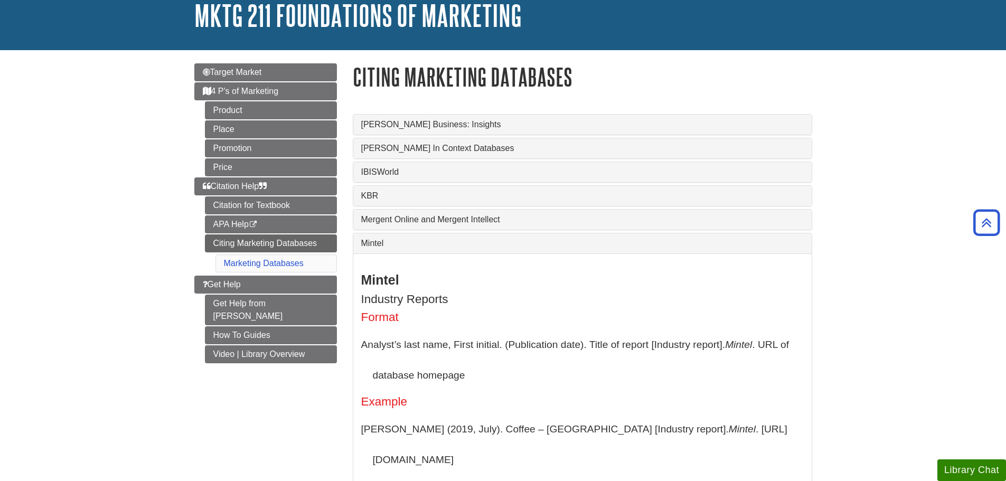
scroll to position [53, 0]
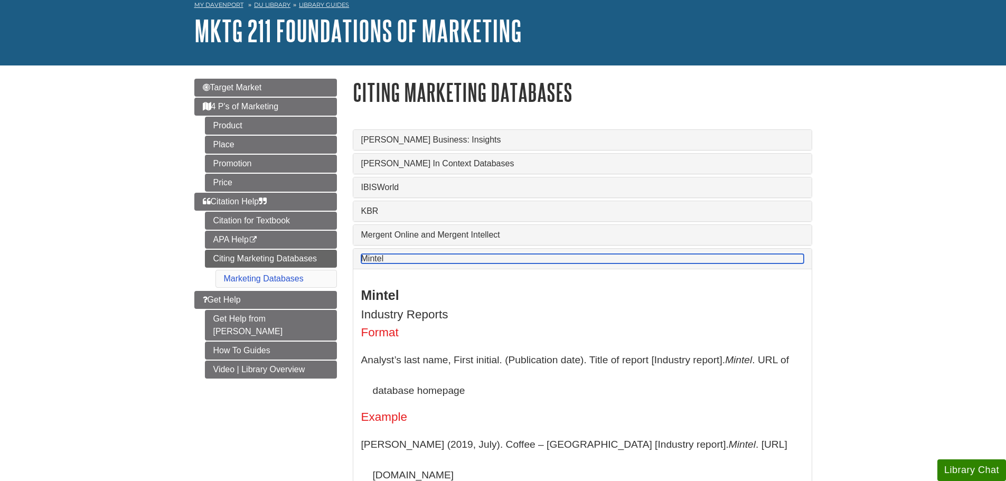
click at [586, 261] on link "Mintel" at bounding box center [582, 259] width 443 height 10
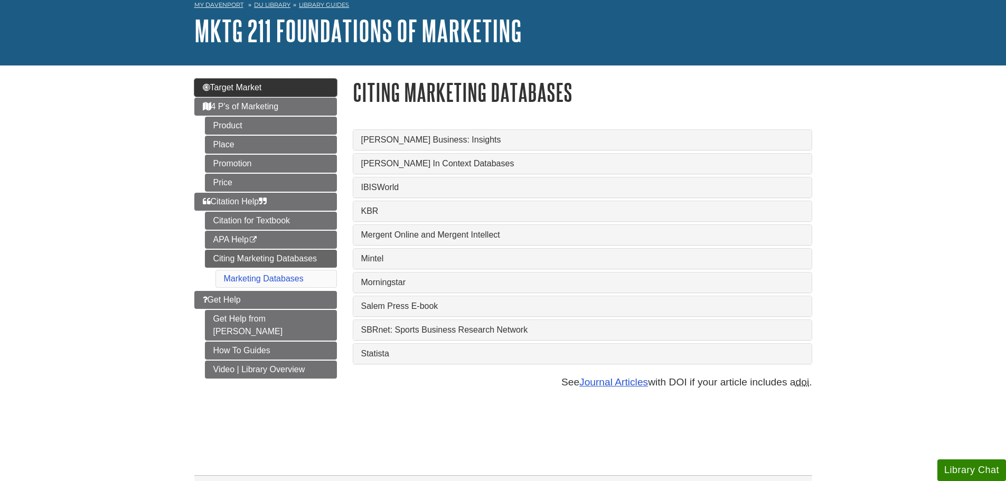
click at [250, 91] on span "Target Market" at bounding box center [232, 87] width 59 height 9
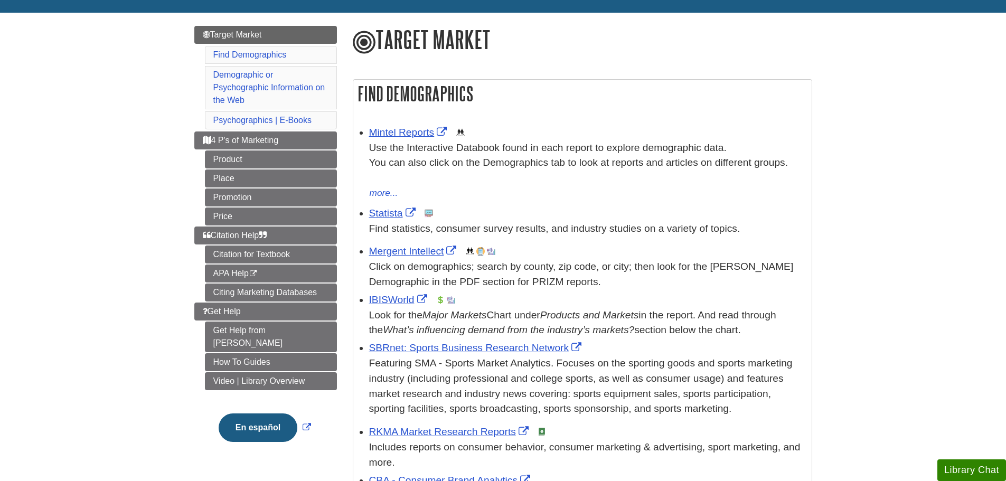
scroll to position [53, 0]
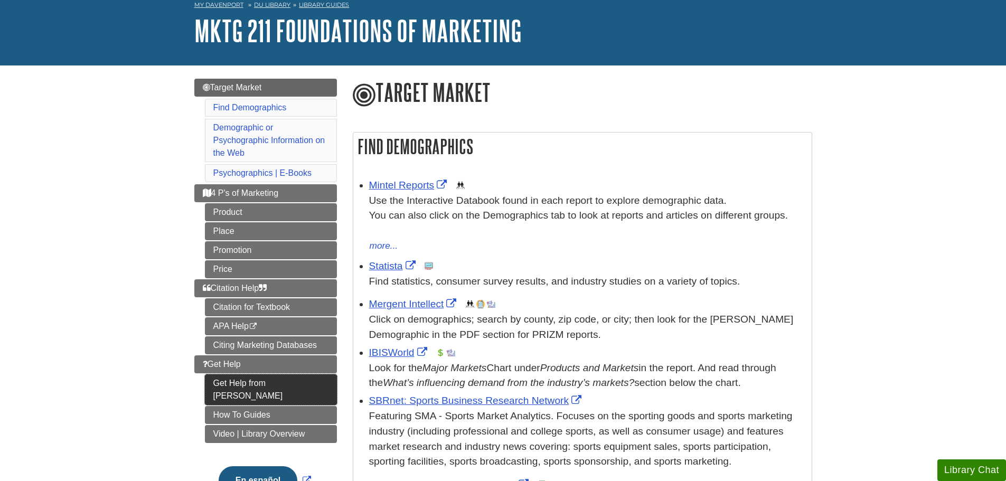
click at [211, 386] on link "Get Help from [PERSON_NAME]" at bounding box center [271, 390] width 132 height 31
